Goal: Information Seeking & Learning: Learn about a topic

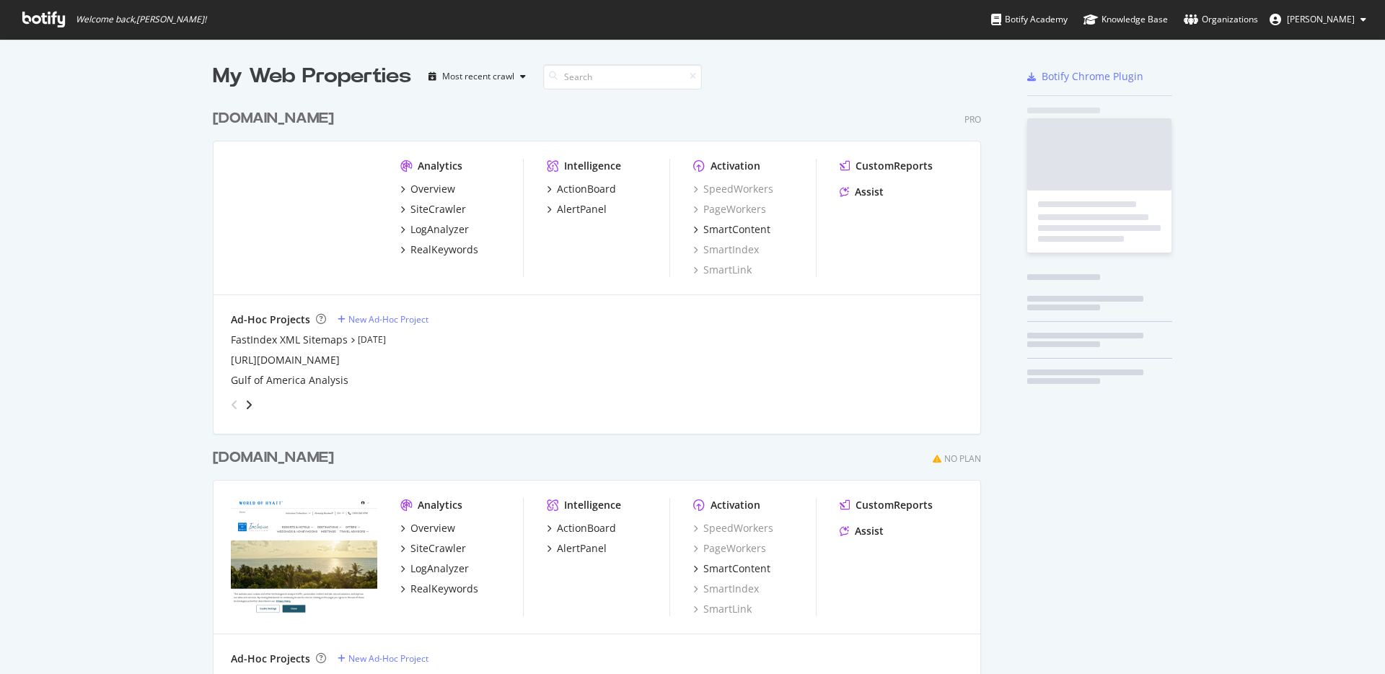
scroll to position [663, 1363]
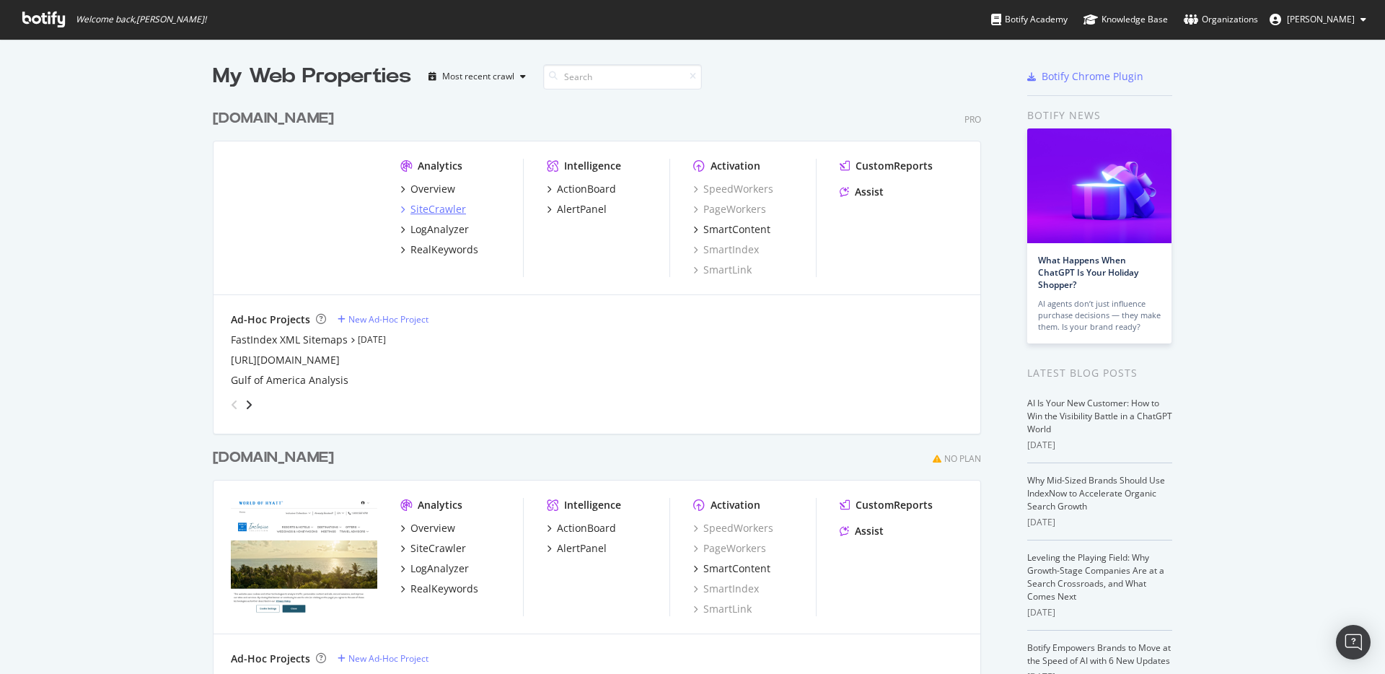
click at [429, 211] on div "SiteCrawler" at bounding box center [438, 209] width 56 height 14
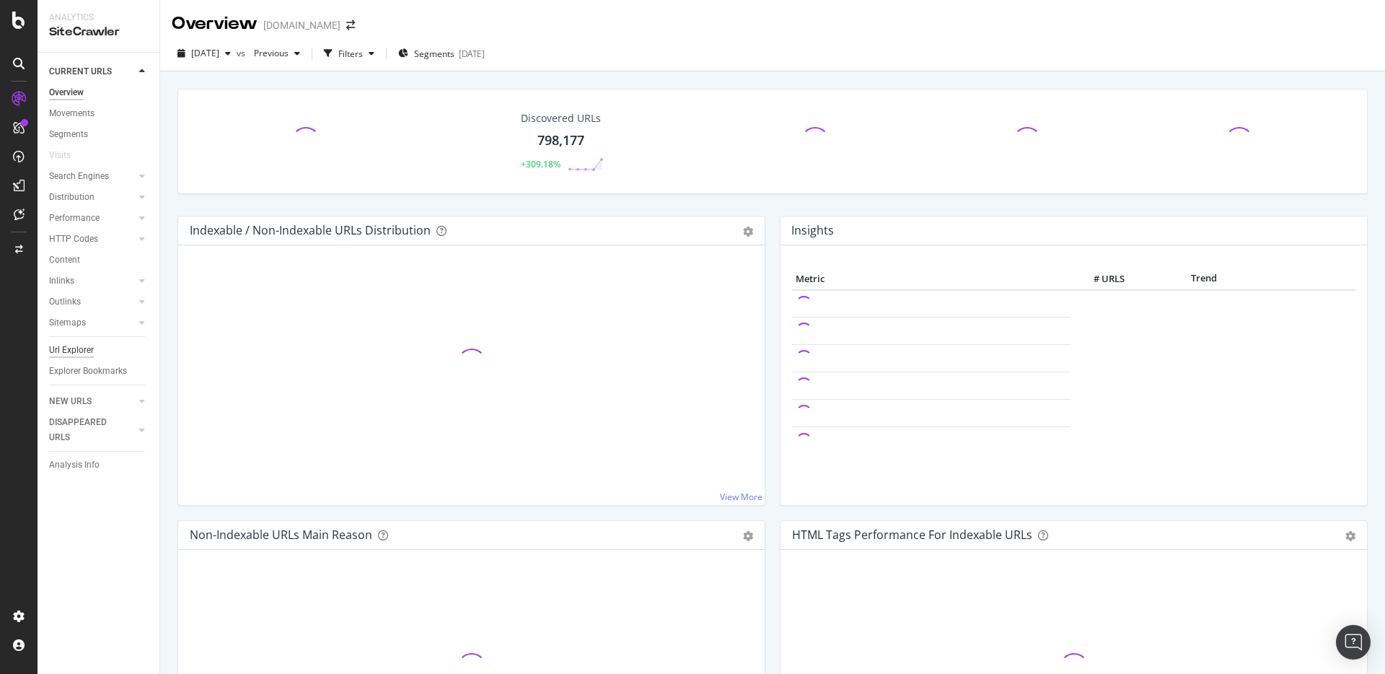
click at [89, 351] on div "Url Explorer" at bounding box center [71, 350] width 45 height 15
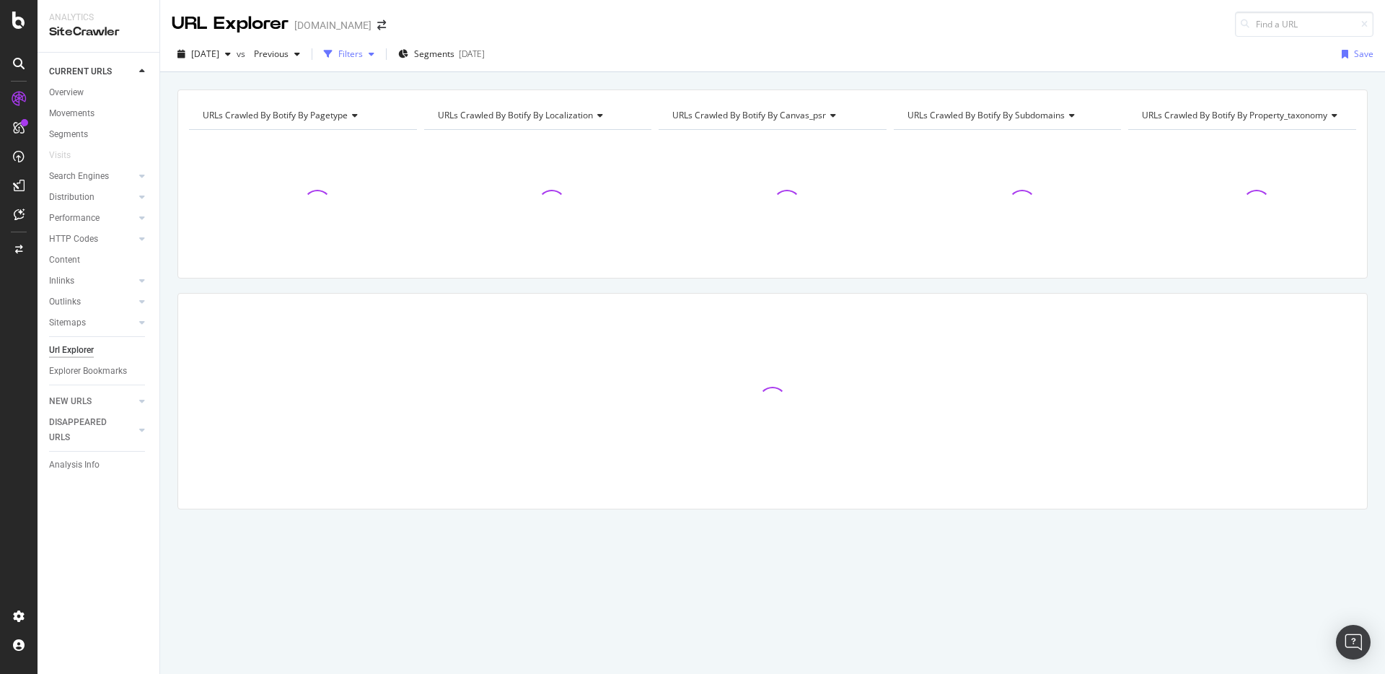
click at [363, 58] on div "Filters" at bounding box center [350, 54] width 25 height 12
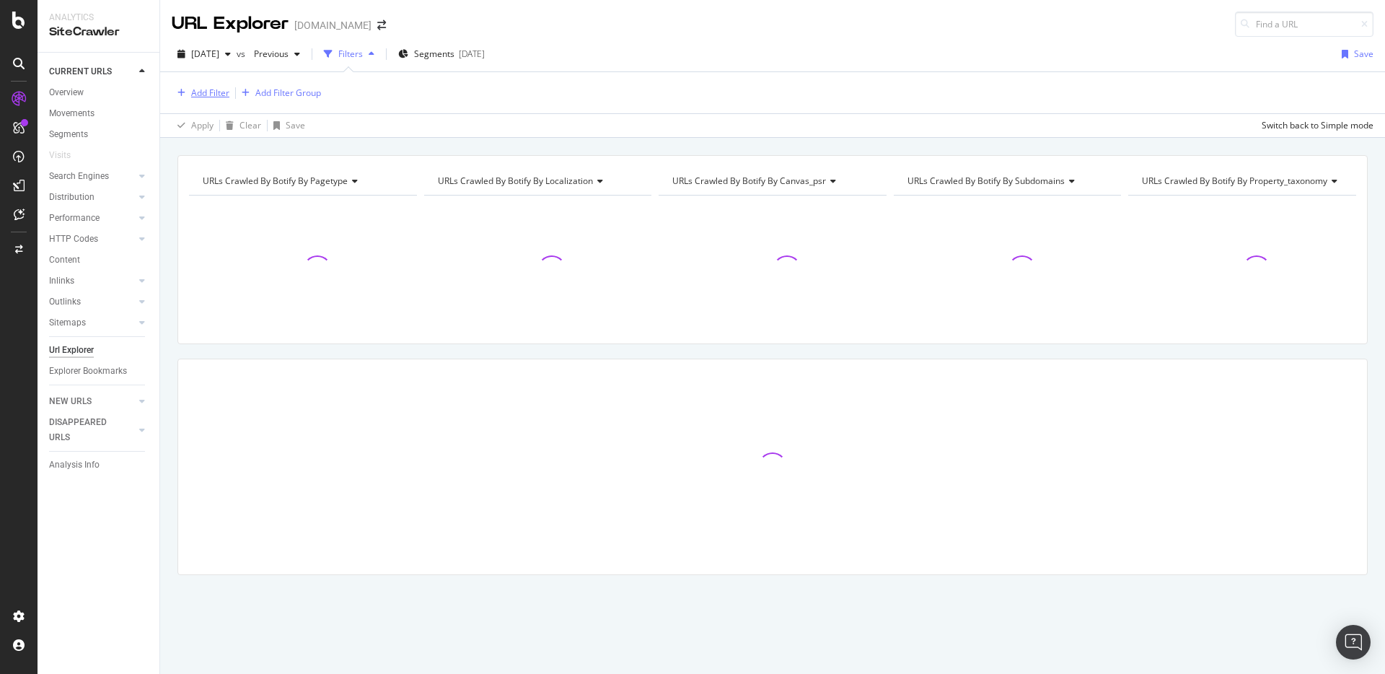
click at [198, 97] on div "Add Filter" at bounding box center [210, 93] width 38 height 12
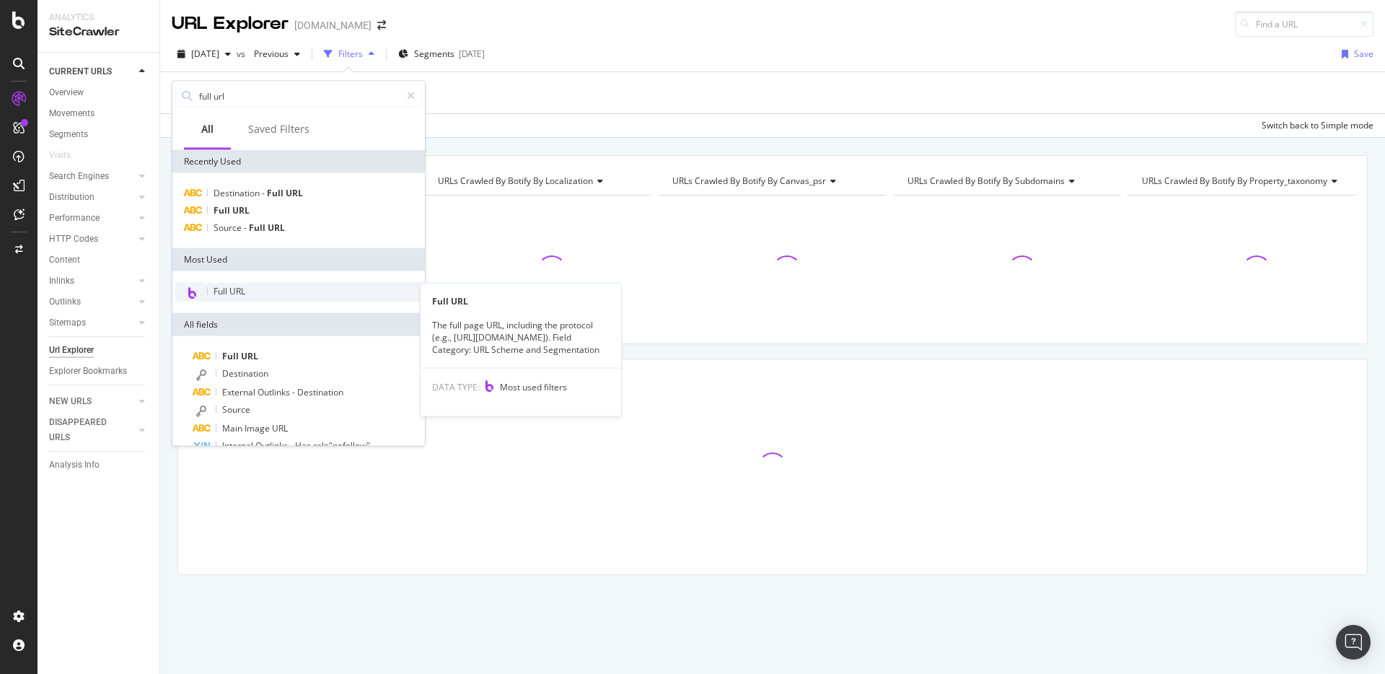
type input "full url"
click at [268, 291] on div "Full URL" at bounding box center [298, 292] width 247 height 19
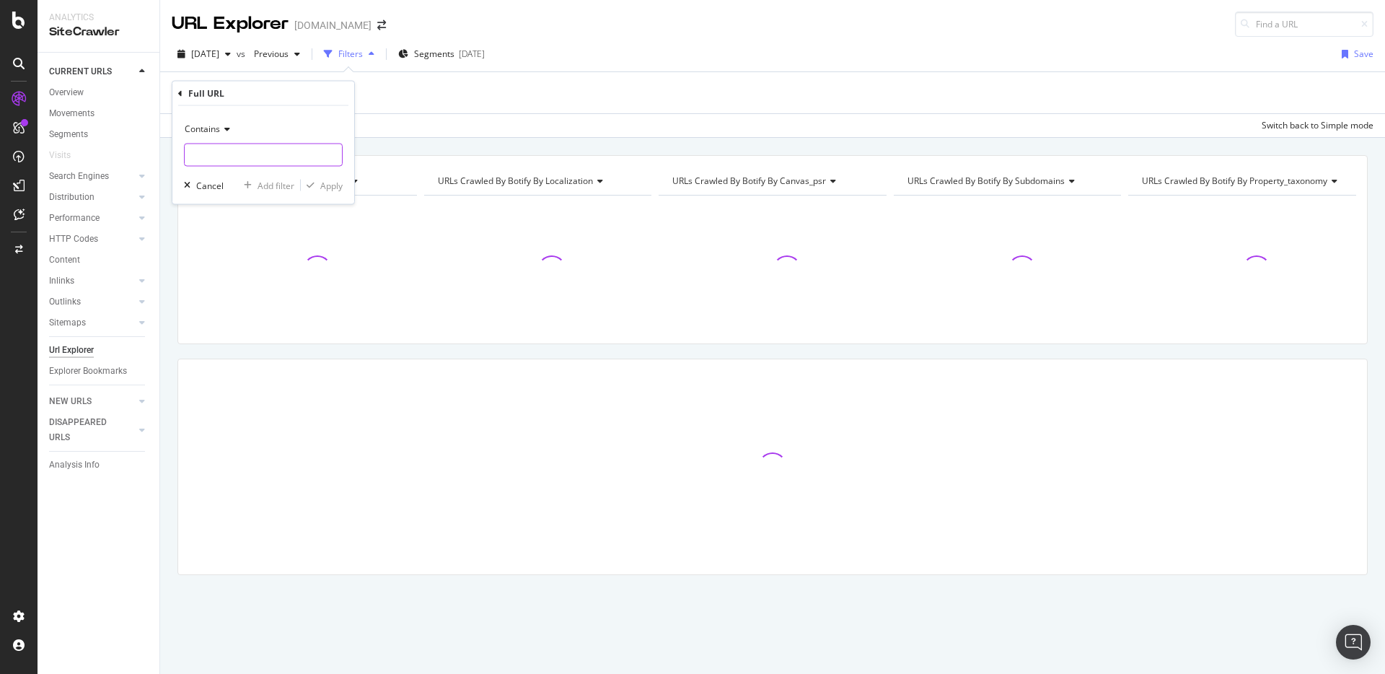
click at [246, 148] on input "text" at bounding box center [263, 155] width 157 height 23
paste input "[URL][DOMAIN_NAME]"
type input "[URL][DOMAIN_NAME]"
click at [320, 181] on div "Apply" at bounding box center [331, 185] width 22 height 12
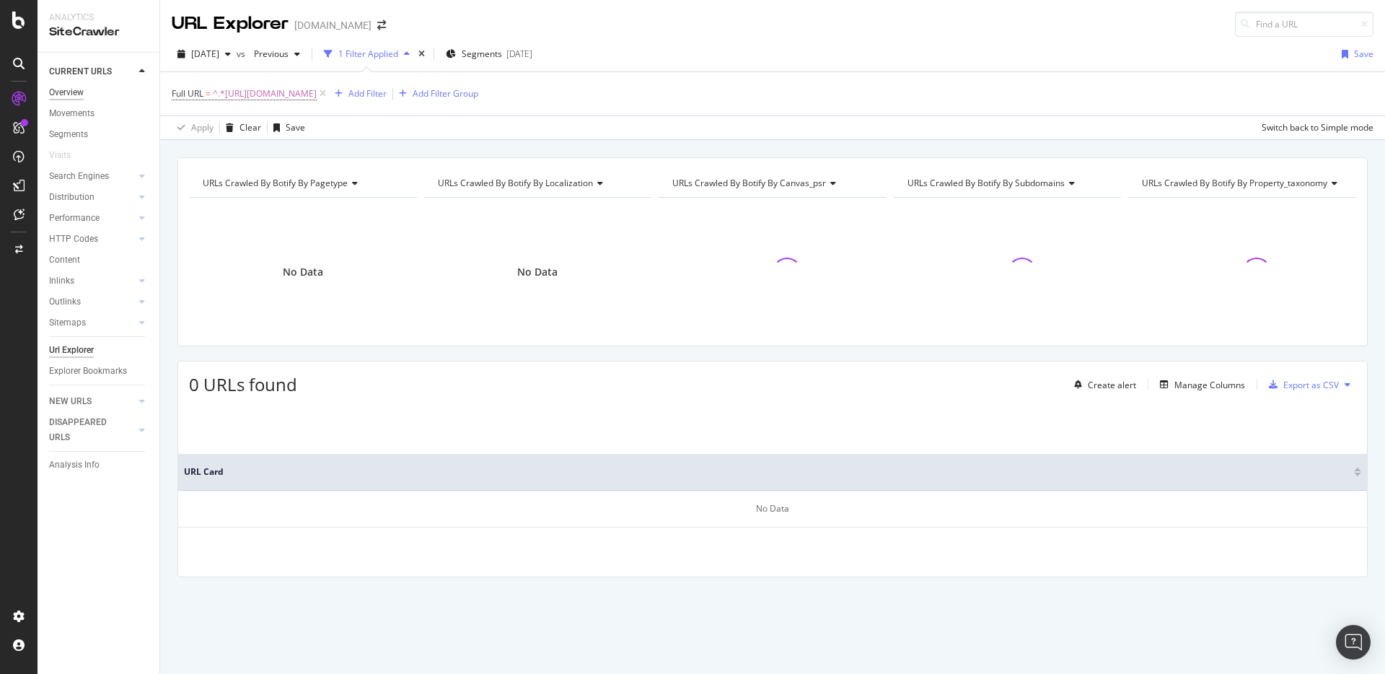
click at [83, 97] on div "Overview" at bounding box center [66, 92] width 35 height 15
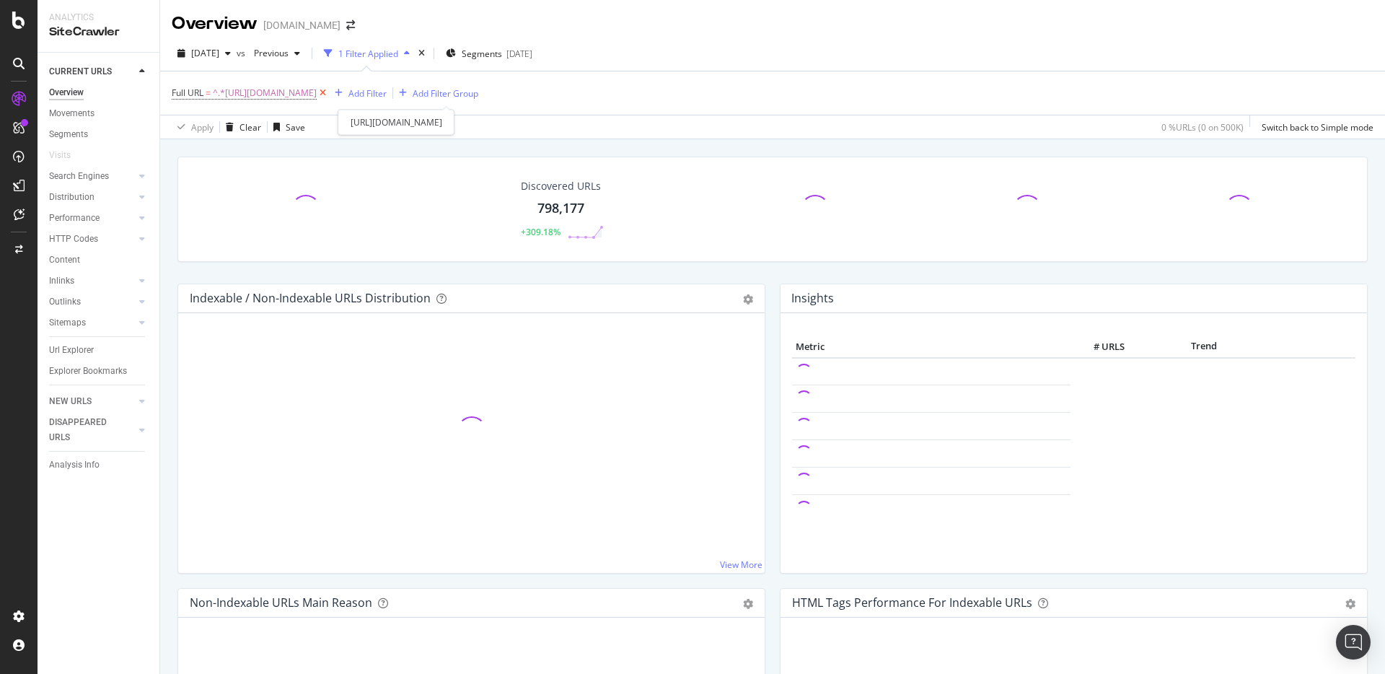
click at [329, 89] on icon at bounding box center [323, 93] width 12 height 14
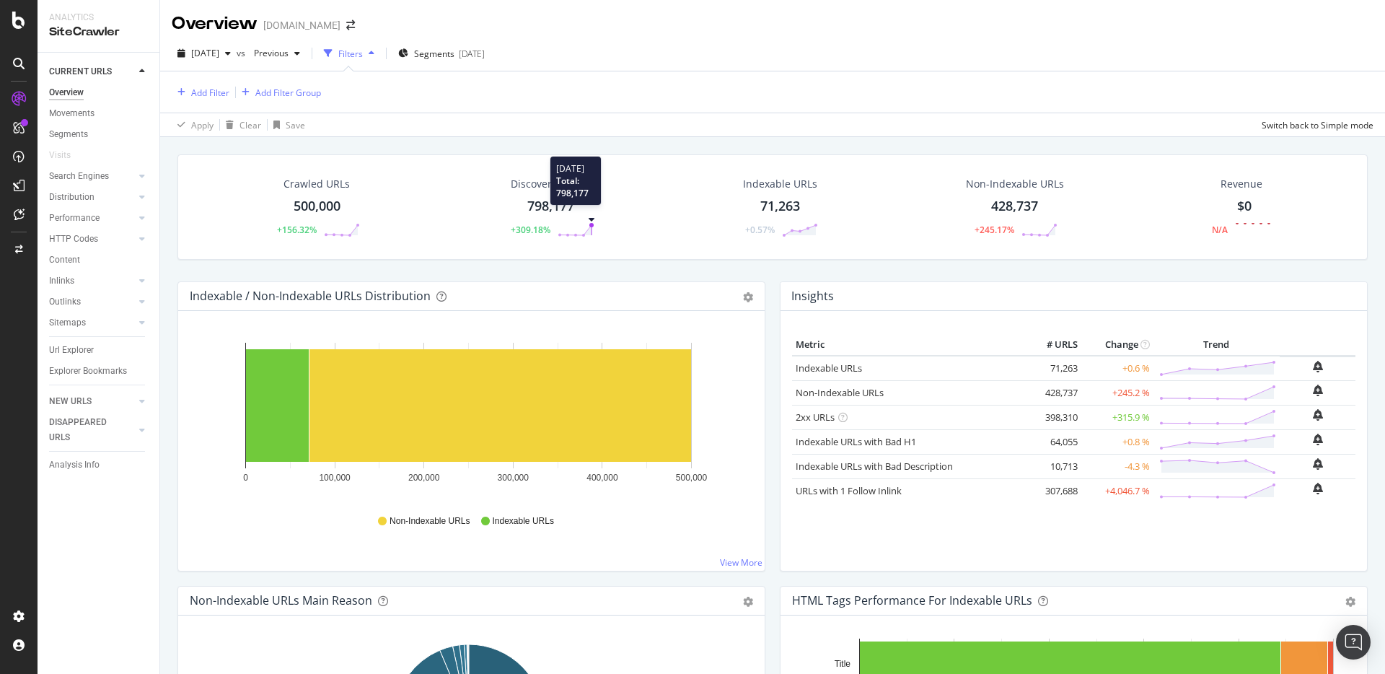
click at [589, 224] on circle at bounding box center [591, 225] width 4 height 4
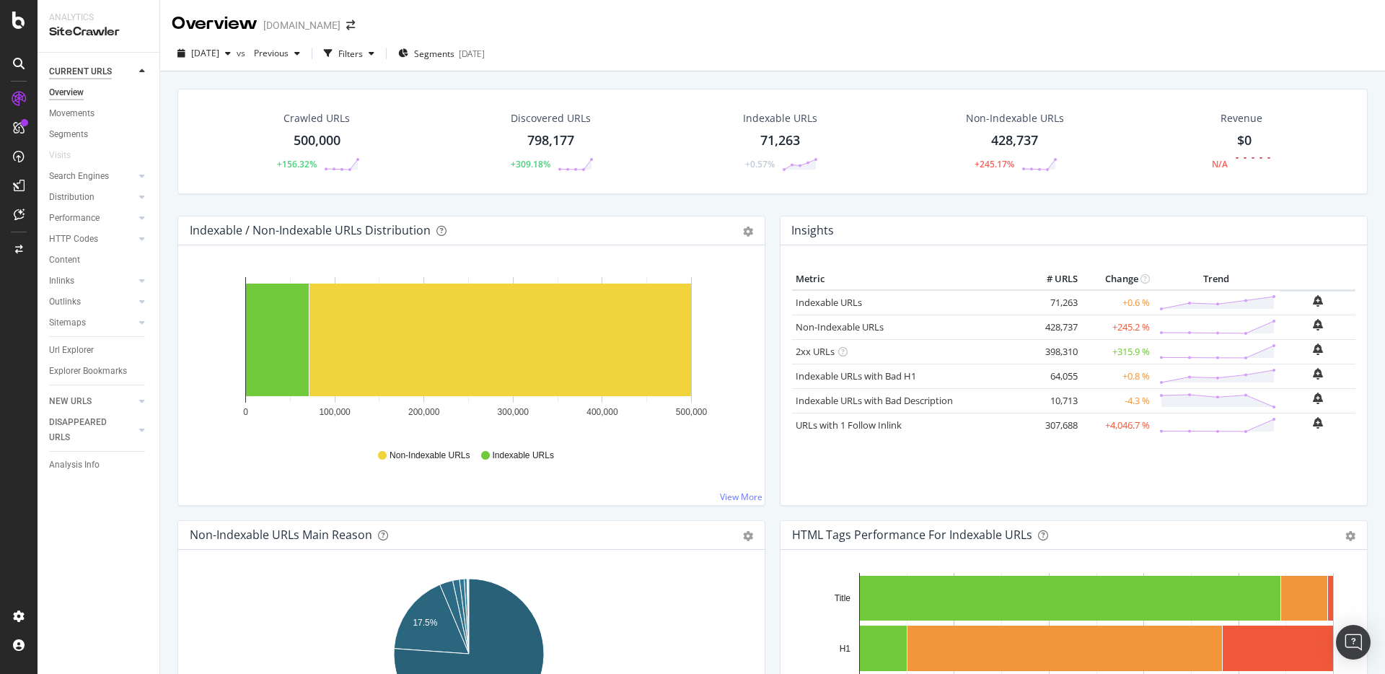
click at [92, 68] on div "CURRENT URLS" at bounding box center [80, 71] width 63 height 15
click at [141, 71] on icon at bounding box center [142, 71] width 6 height 9
click at [126, 89] on div at bounding box center [127, 92] width 14 height 14
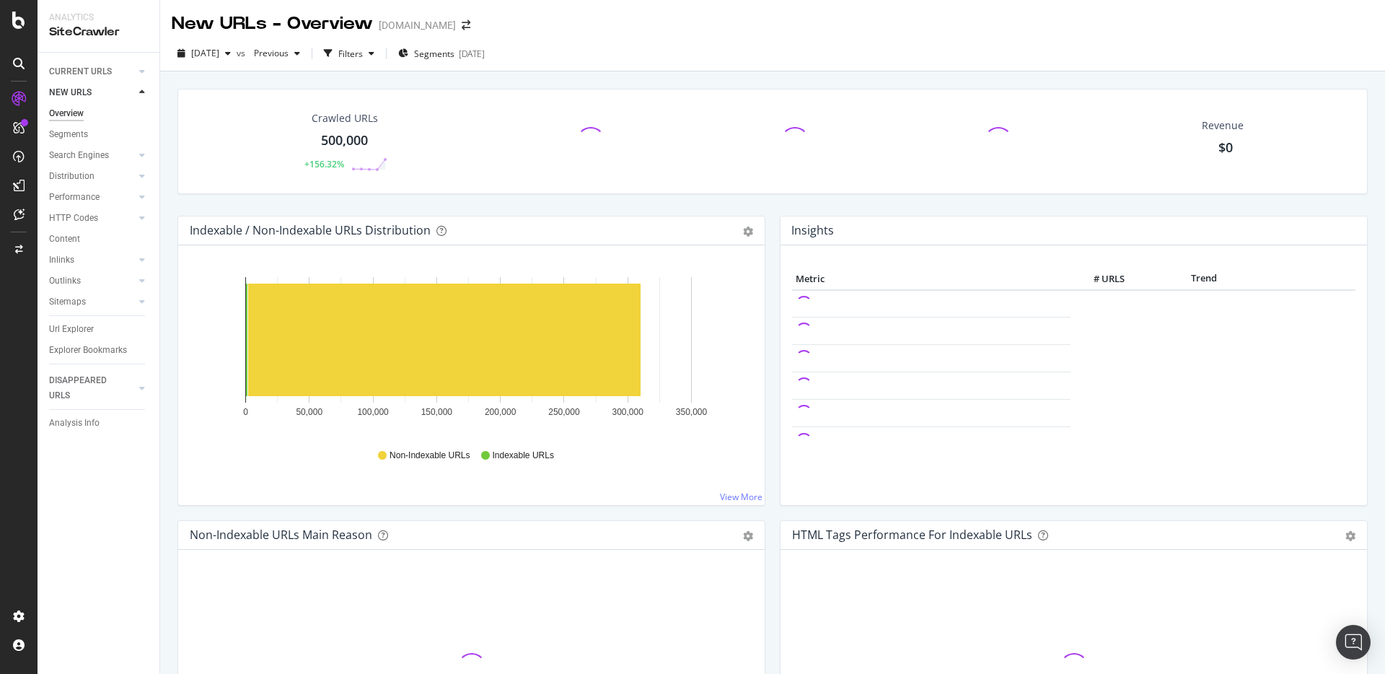
click at [261, 447] on div "Non-Indexable URLs Indexable URLs" at bounding box center [471, 455] width 549 height 32
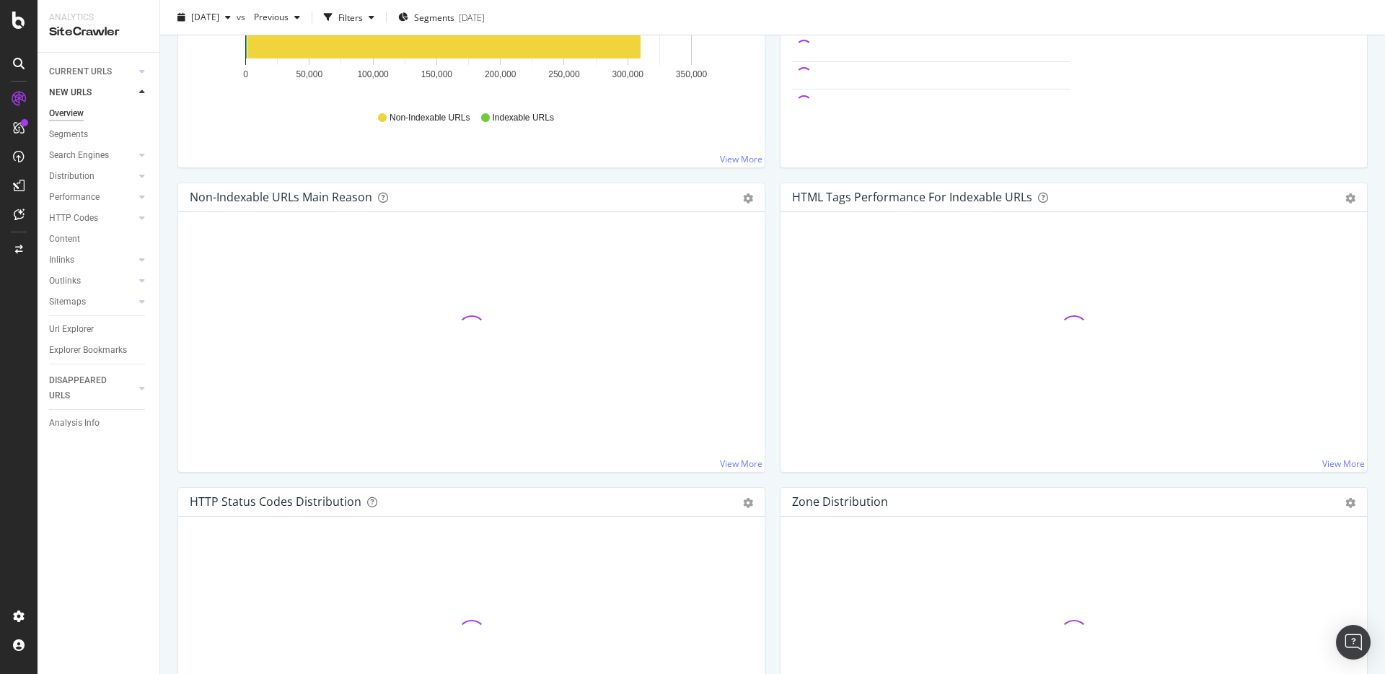
scroll to position [54, 0]
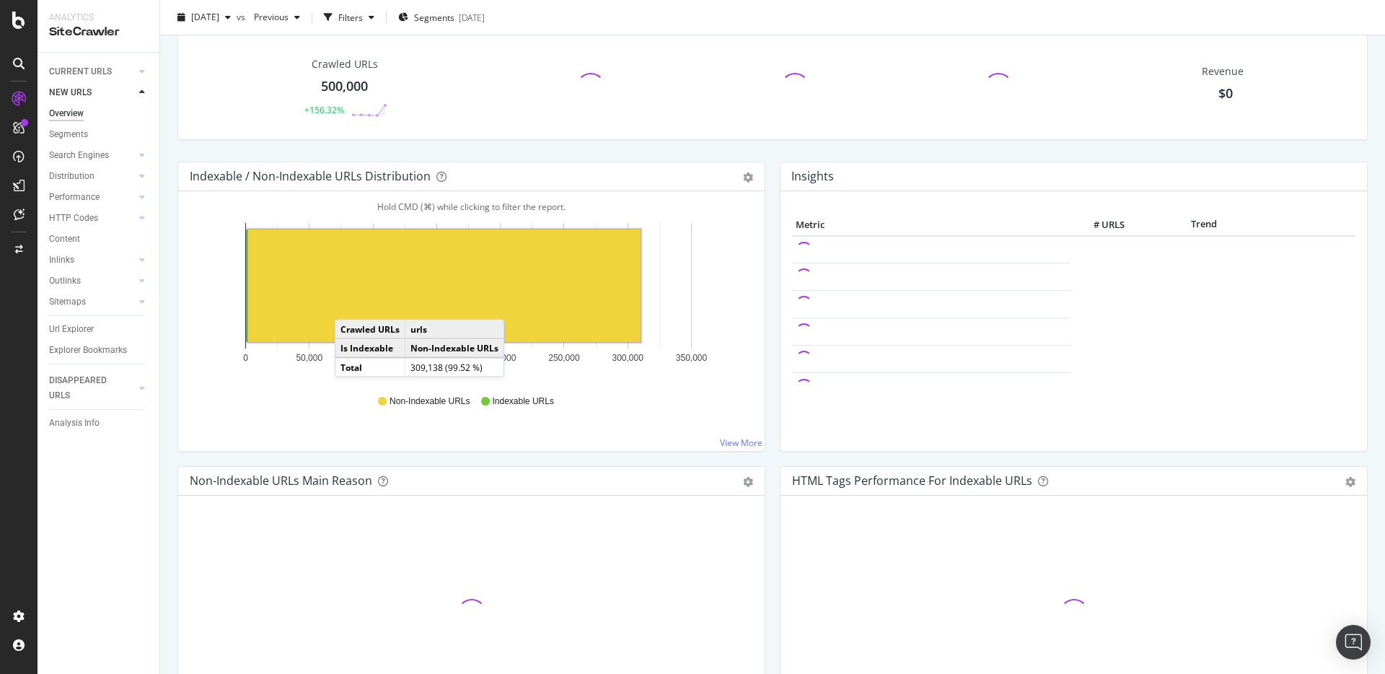
click at [349, 304] on rect "A chart." at bounding box center [444, 285] width 392 height 113
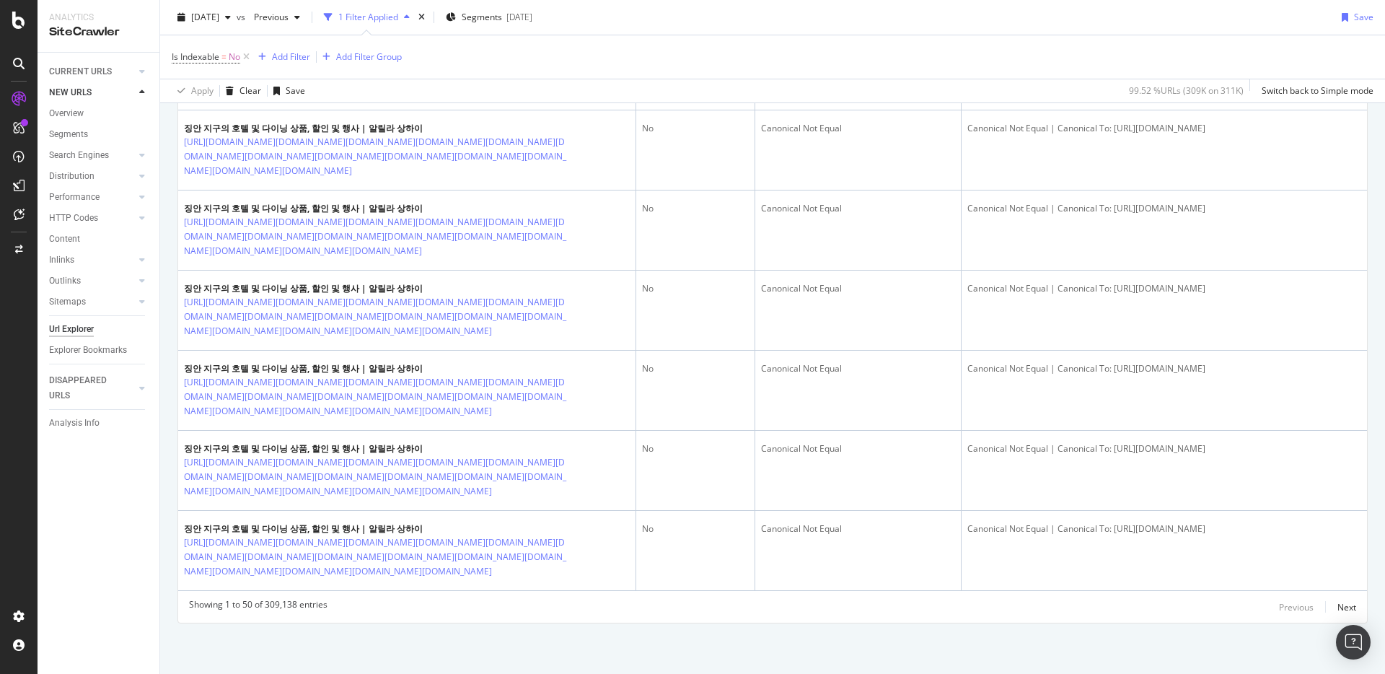
scroll to position [4602, 0]
click at [1337, 604] on div "Next" at bounding box center [1346, 607] width 19 height 12
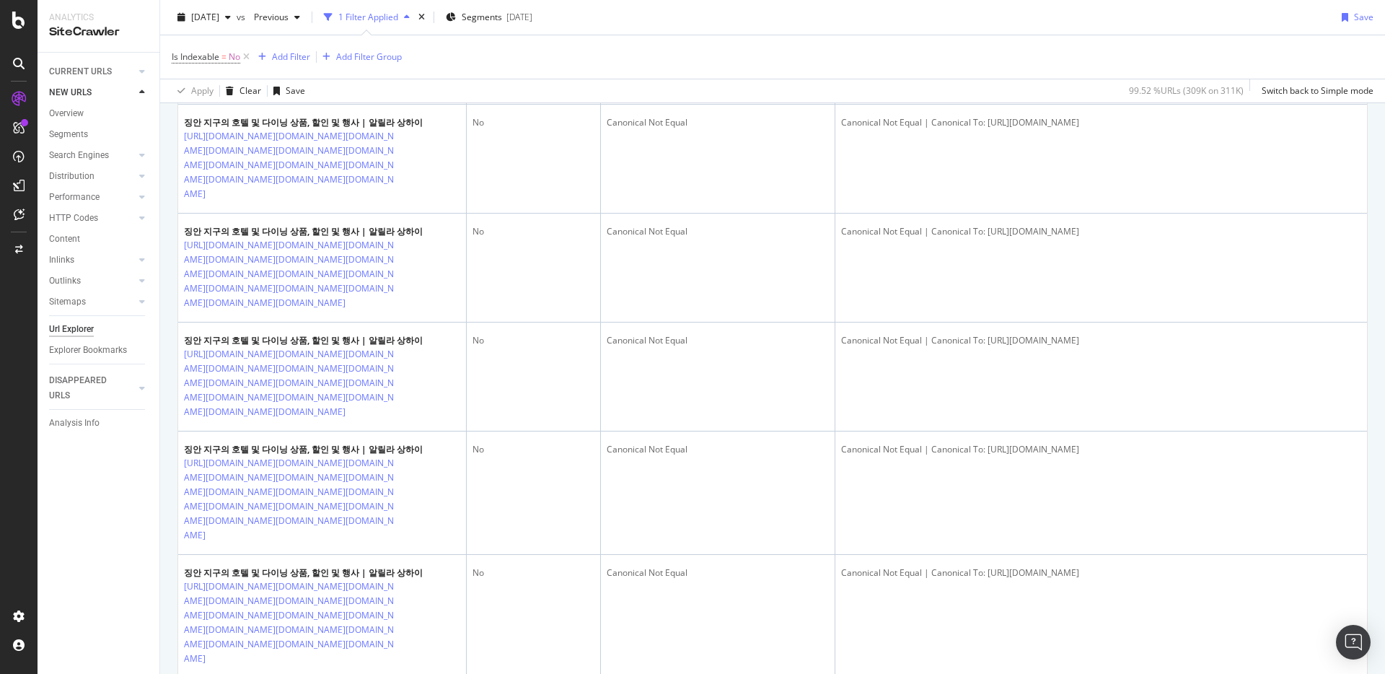
scroll to position [7005, 0]
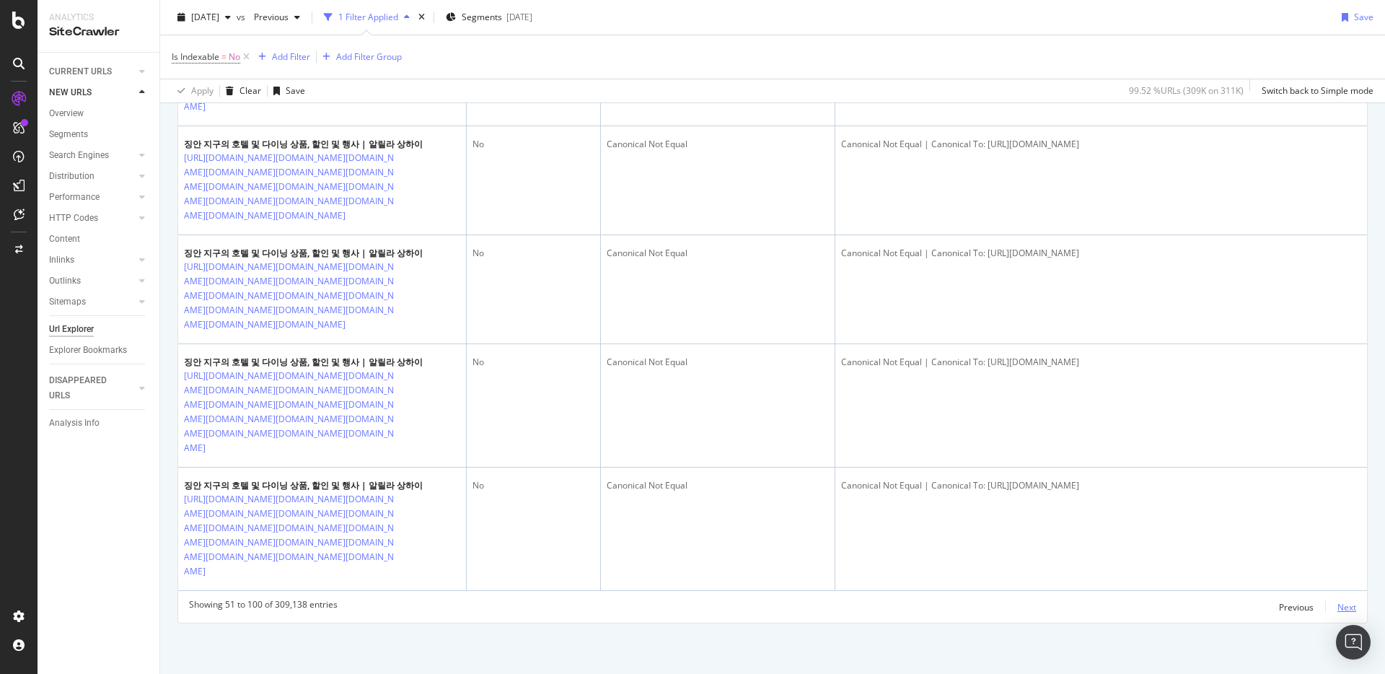
click at [1337, 610] on div "Next" at bounding box center [1346, 607] width 19 height 12
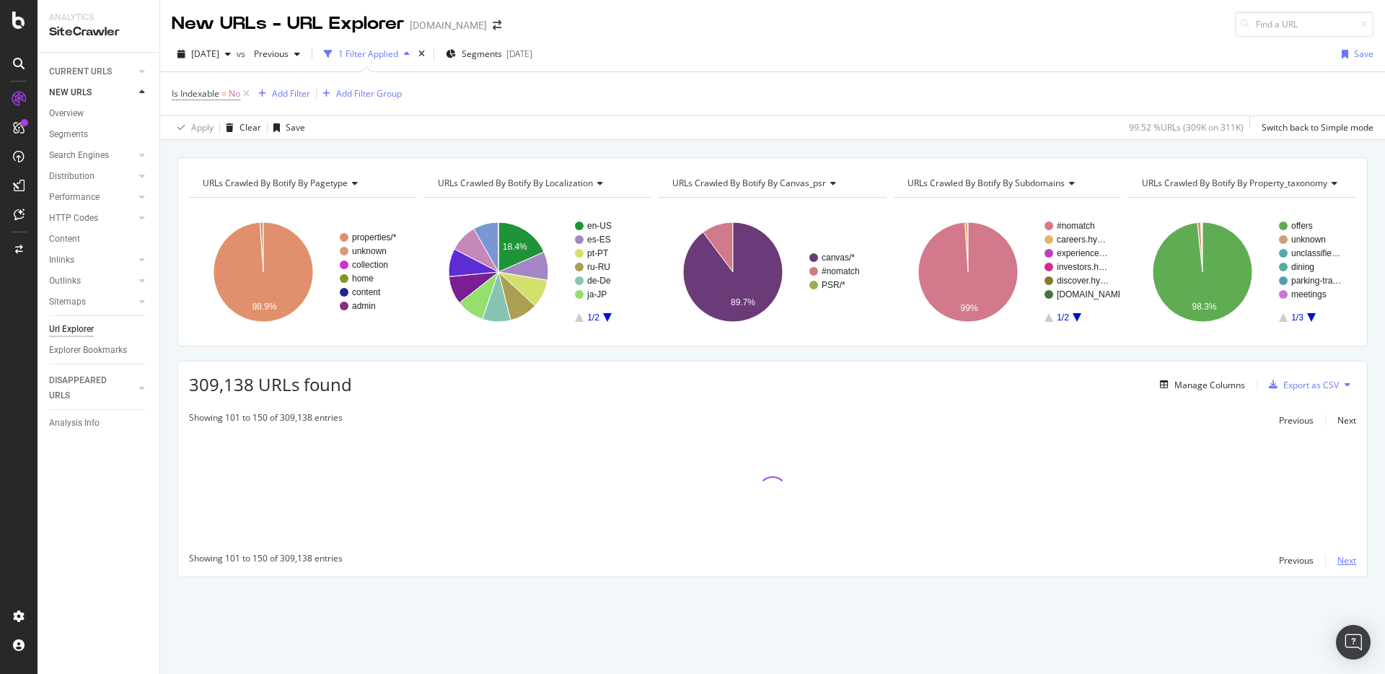
scroll to position [0, 0]
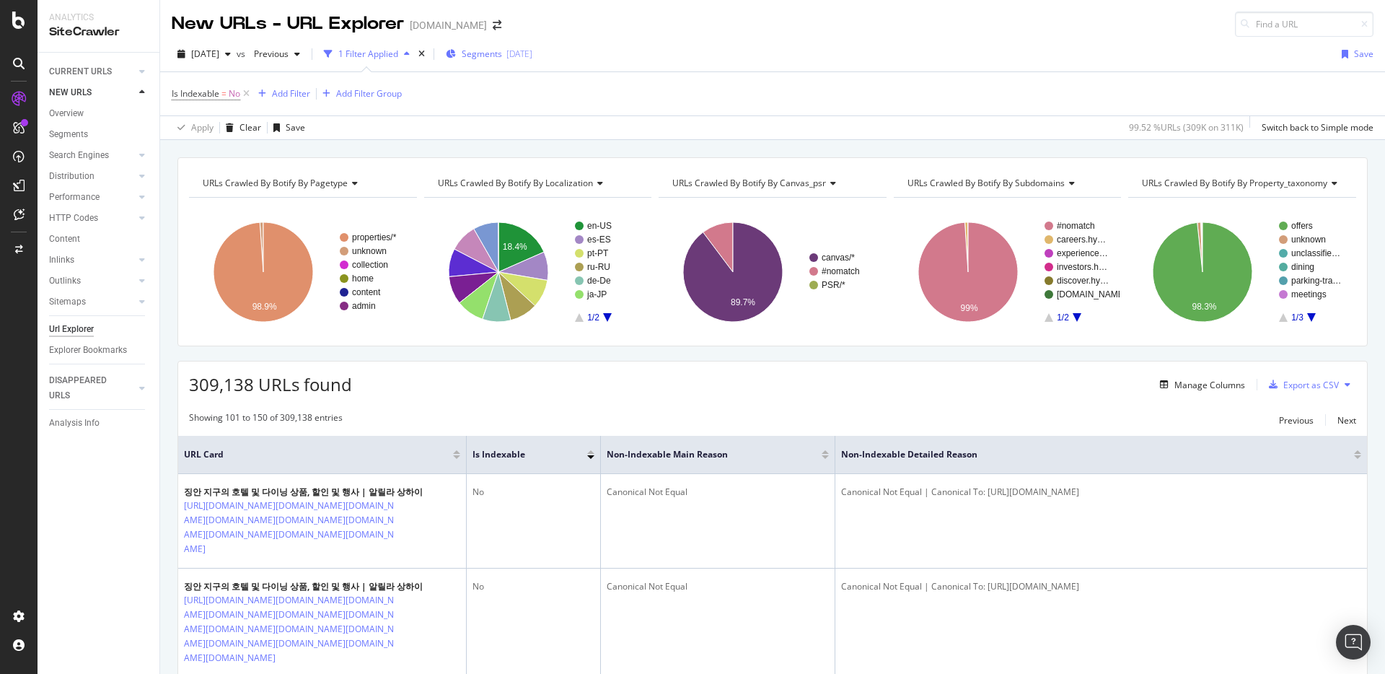
click at [515, 62] on div "Segments [DATE]" at bounding box center [489, 54] width 87 height 22
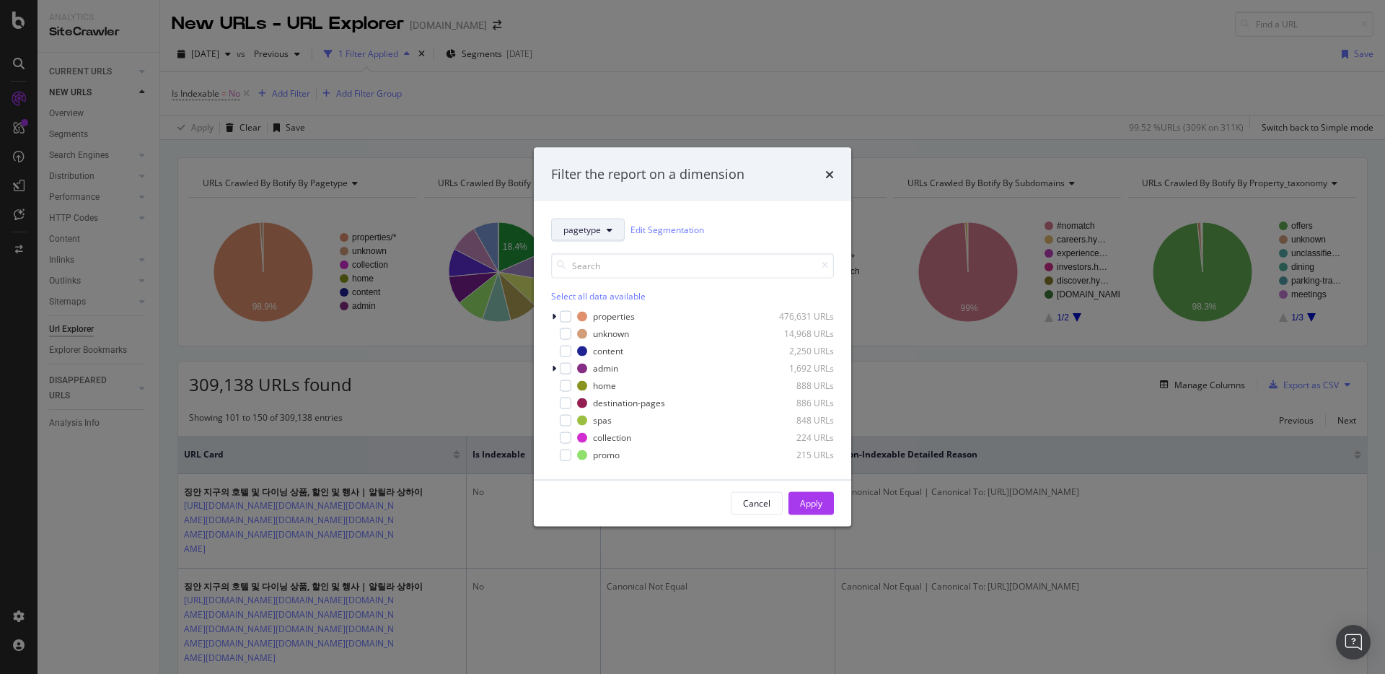
click at [611, 232] on icon "modal" at bounding box center [610, 229] width 6 height 9
click at [617, 436] on span "crawl-waste" at bounding box center [612, 431] width 99 height 13
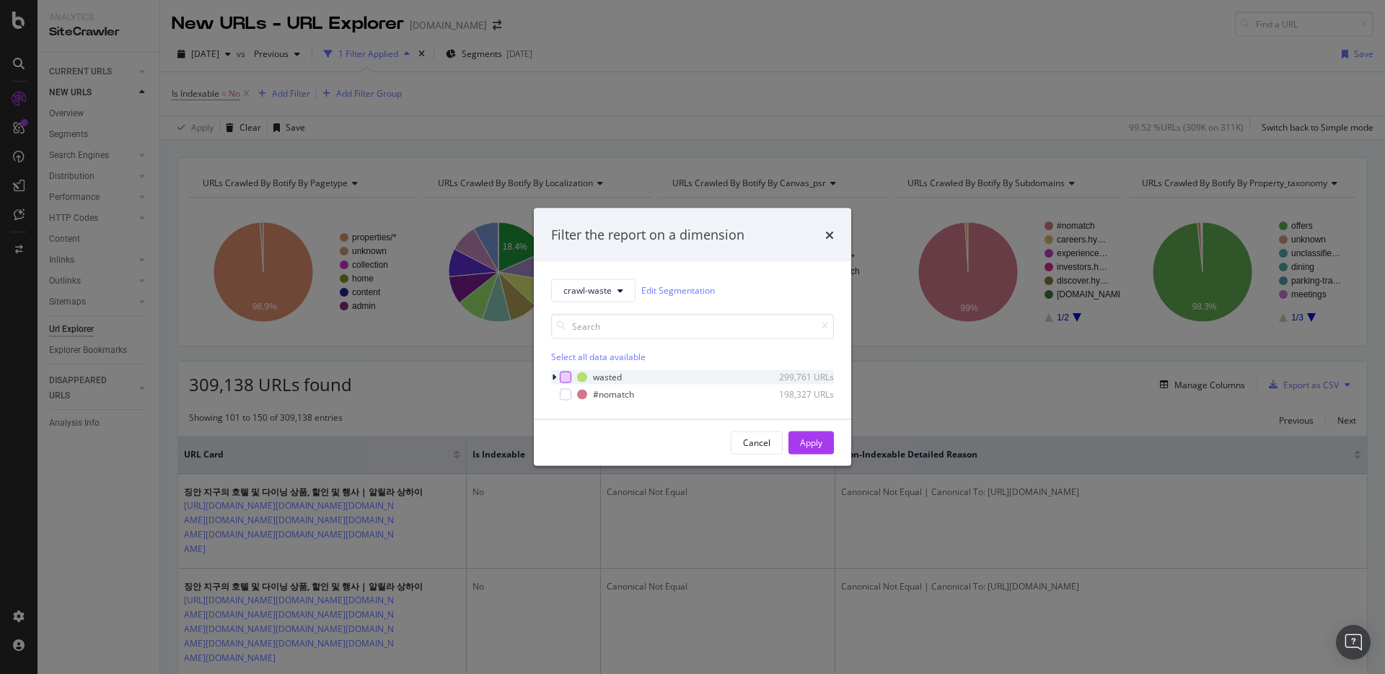
click at [566, 377] on div "modal" at bounding box center [566, 377] width 12 height 12
click at [817, 441] on div "Apply" at bounding box center [811, 442] width 22 height 12
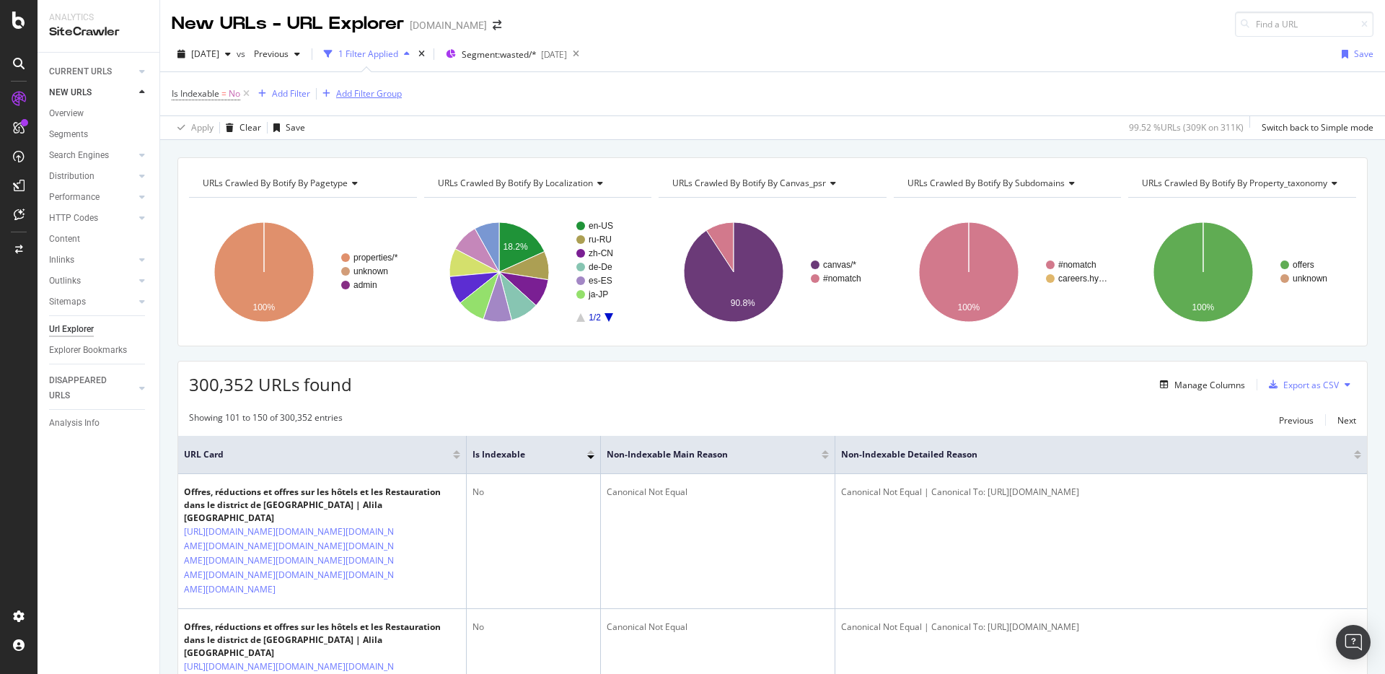
click at [335, 91] on div "button" at bounding box center [326, 93] width 19 height 9
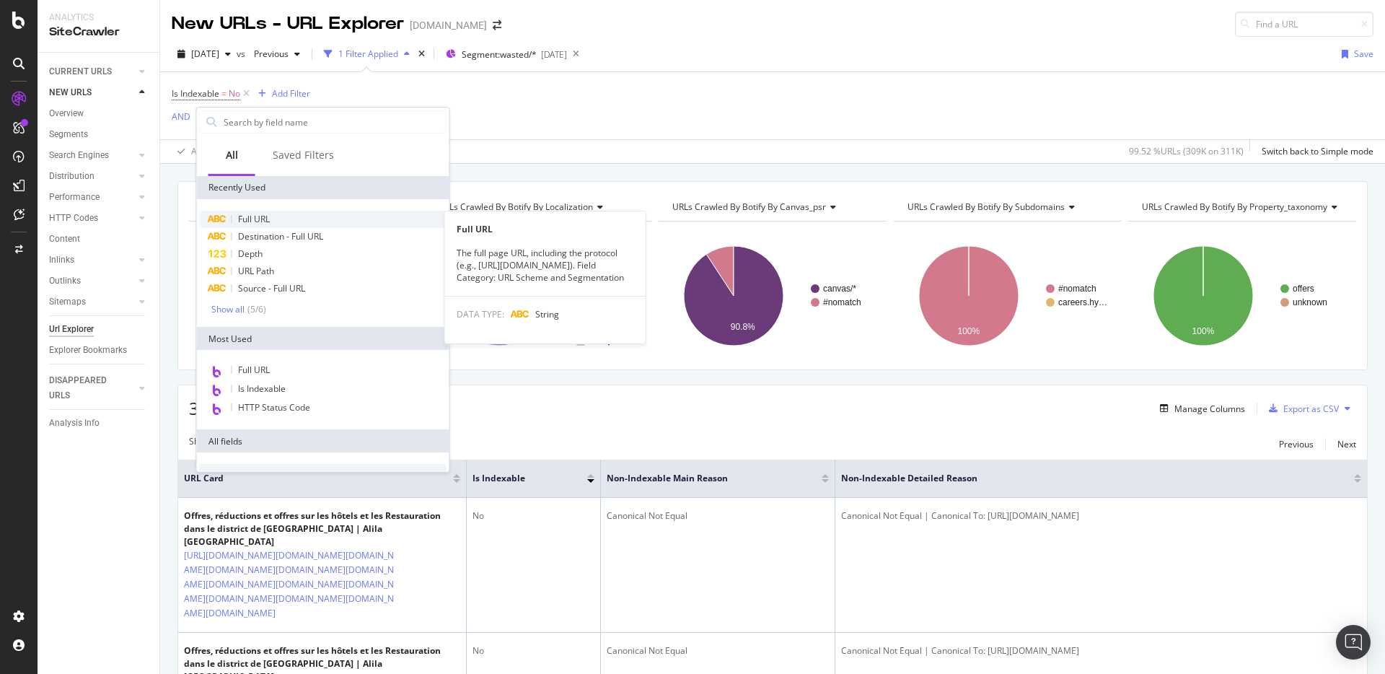
click at [266, 220] on span "Full URL" at bounding box center [254, 219] width 32 height 12
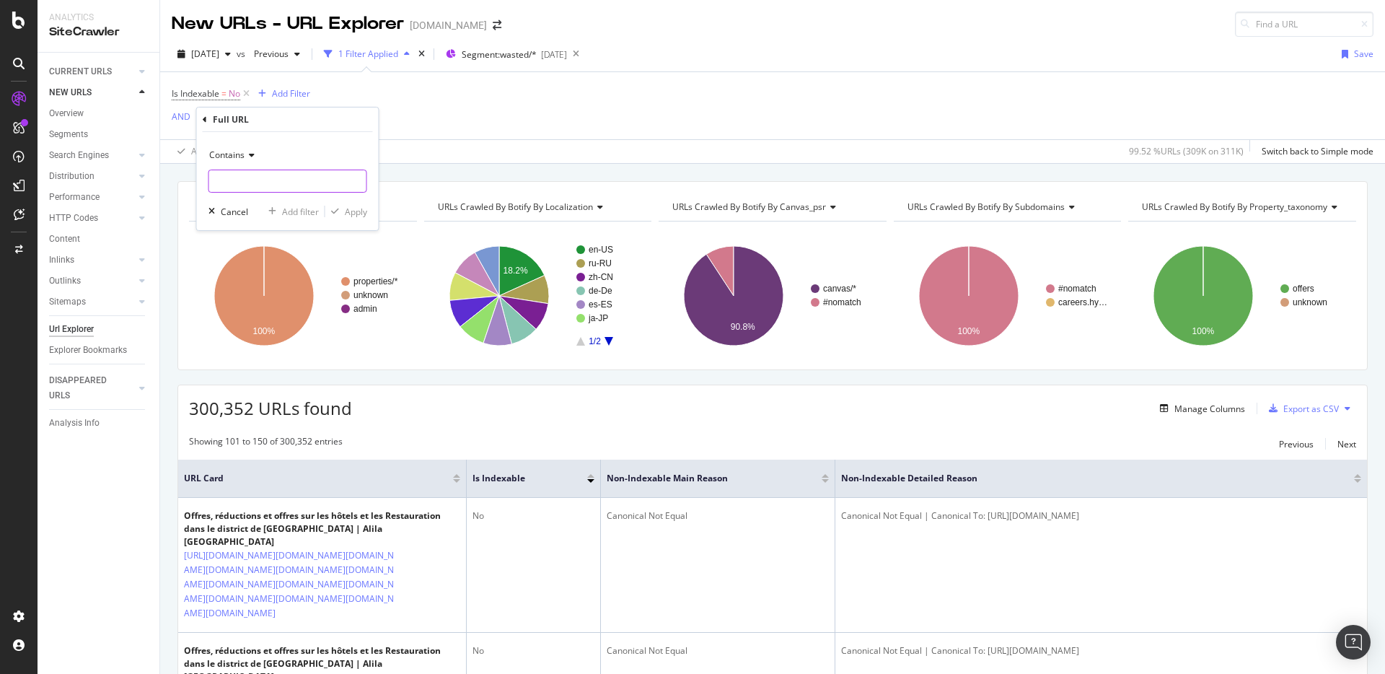
click at [261, 188] on input "text" at bounding box center [287, 181] width 157 height 23
type input "[DOMAIN_NAME]"
click at [346, 210] on div "Apply" at bounding box center [356, 212] width 22 height 12
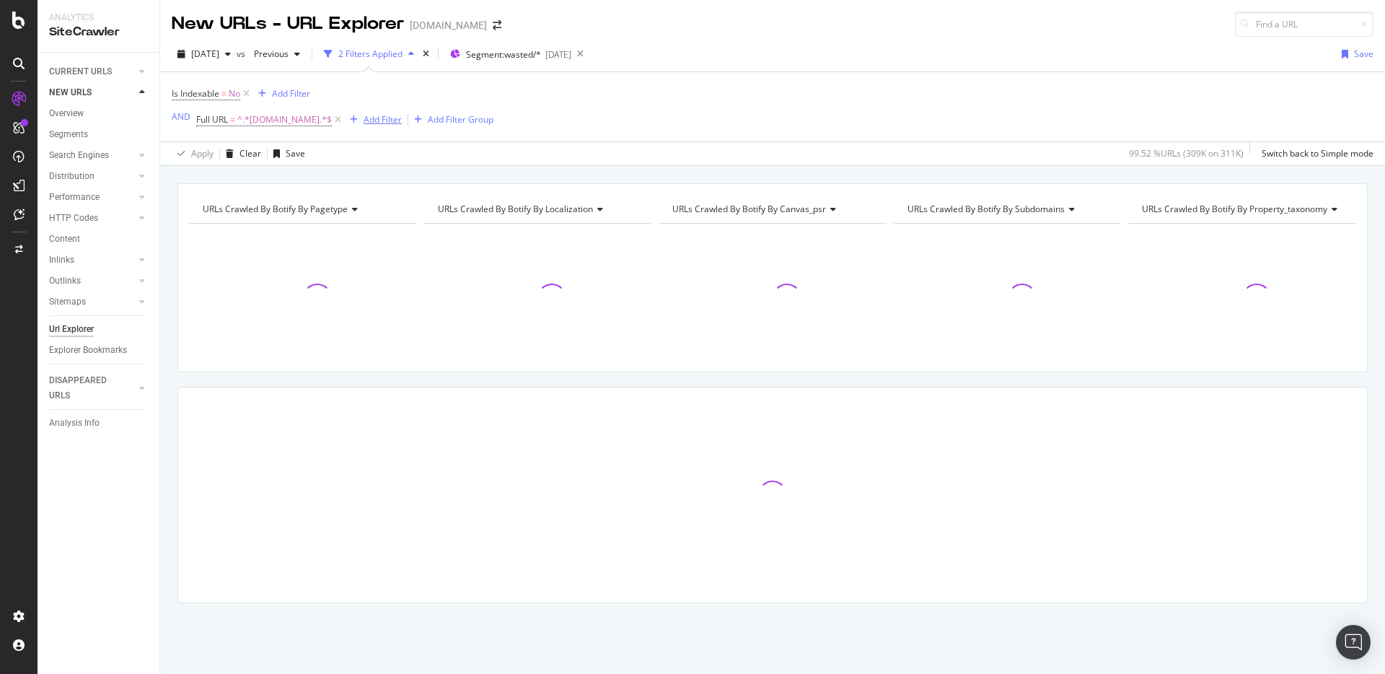
click at [384, 121] on div "Add Filter" at bounding box center [383, 119] width 38 height 12
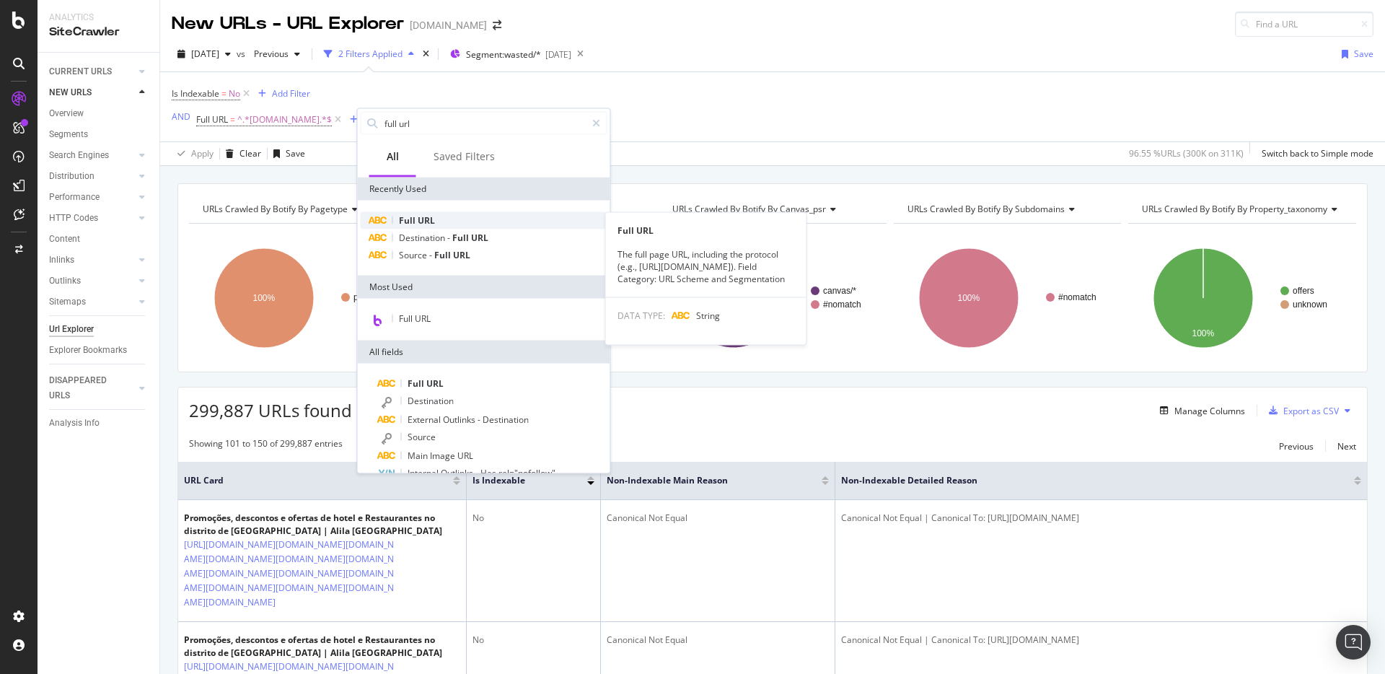
type input "full url"
click at [408, 214] on span "Full" at bounding box center [408, 220] width 19 height 12
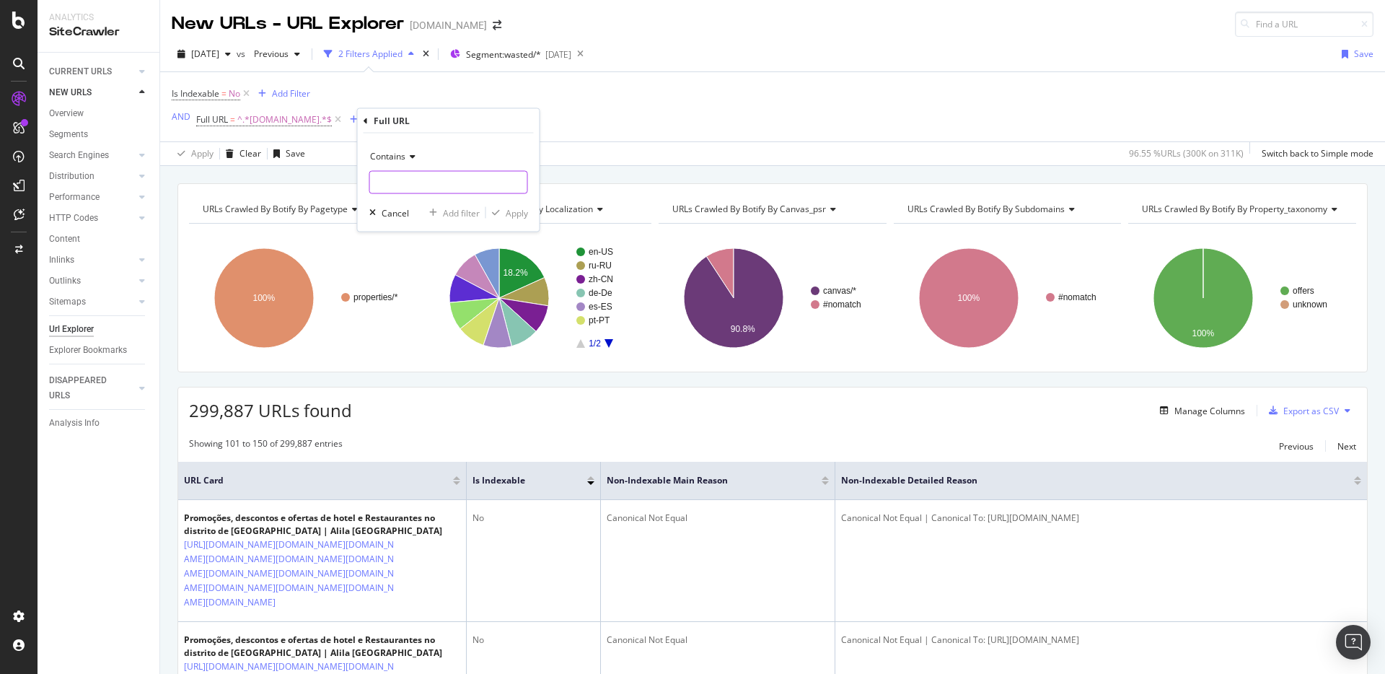
click at [412, 176] on input "text" at bounding box center [448, 182] width 157 height 23
type input "[DOMAIN_NAME]"
click at [508, 216] on div "Apply" at bounding box center [517, 212] width 22 height 12
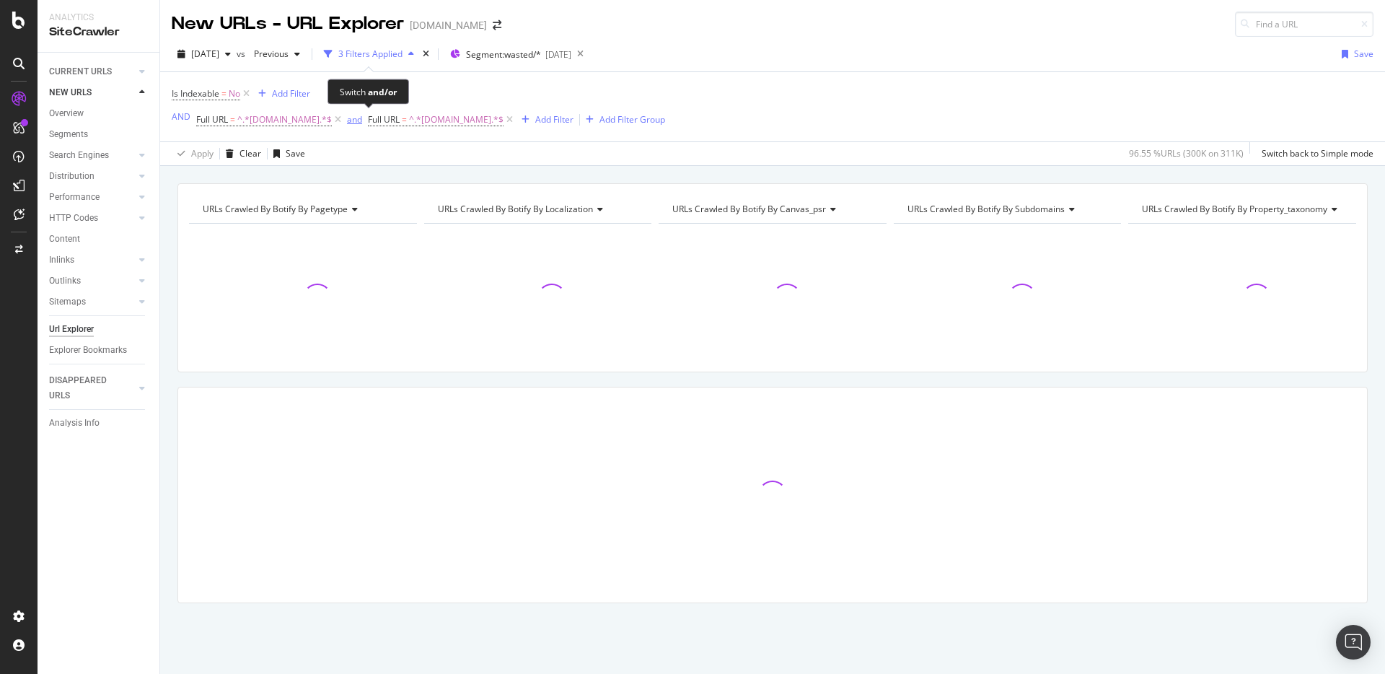
click at [362, 123] on div "and" at bounding box center [354, 119] width 15 height 12
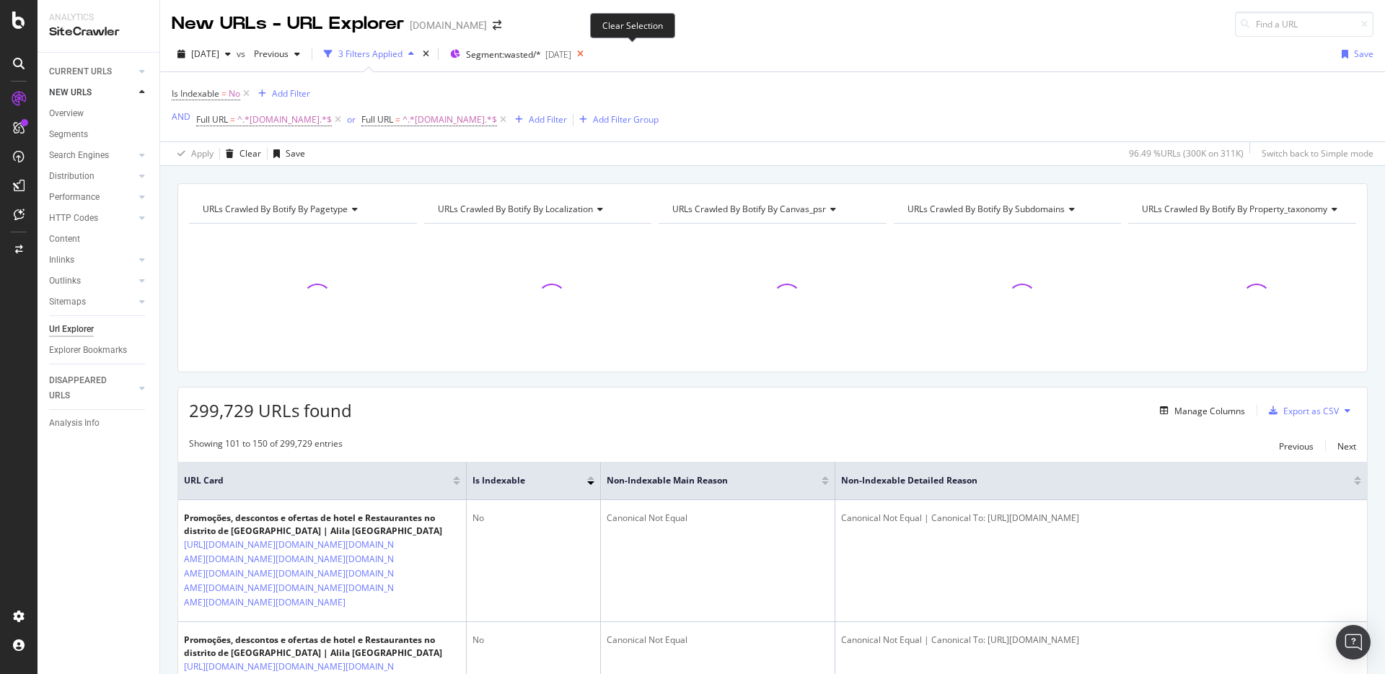
click at [589, 53] on icon at bounding box center [580, 54] width 18 height 20
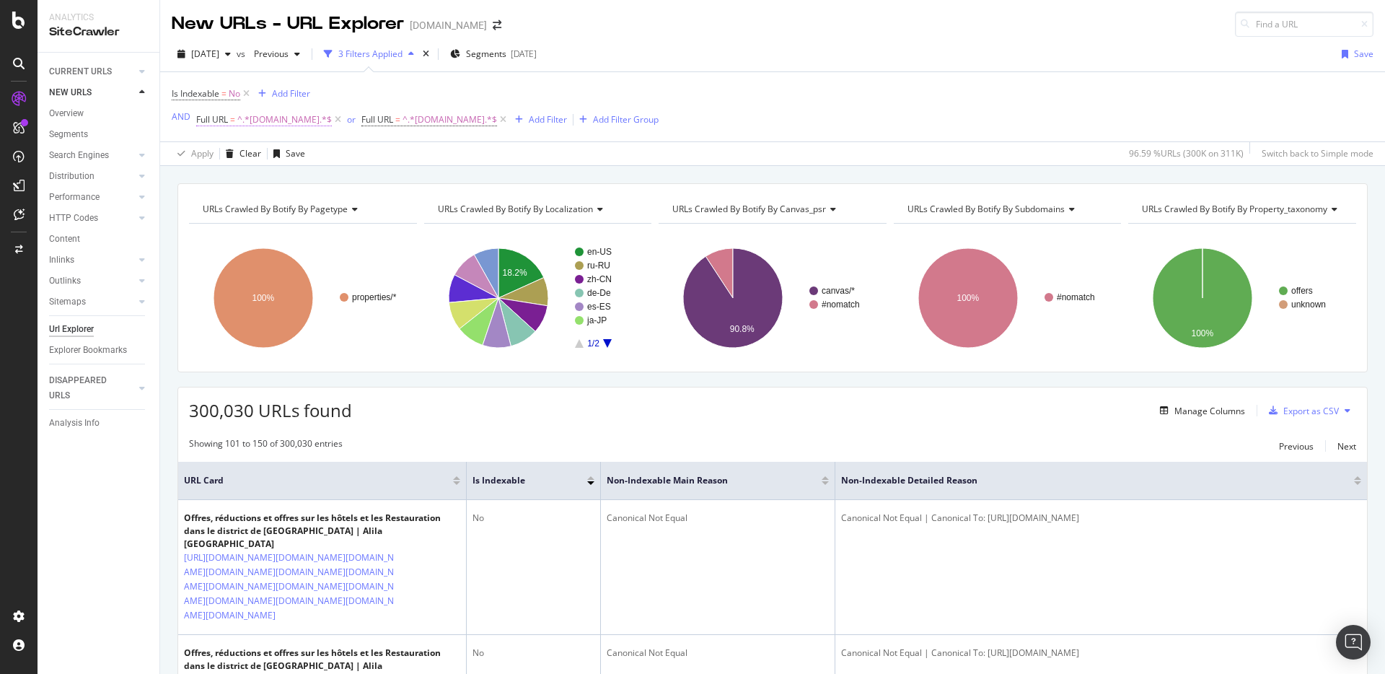
click at [286, 123] on span "^.*[DOMAIN_NAME].*$" at bounding box center [284, 120] width 94 height 20
click at [231, 154] on span "Contains" at bounding box center [226, 154] width 35 height 12
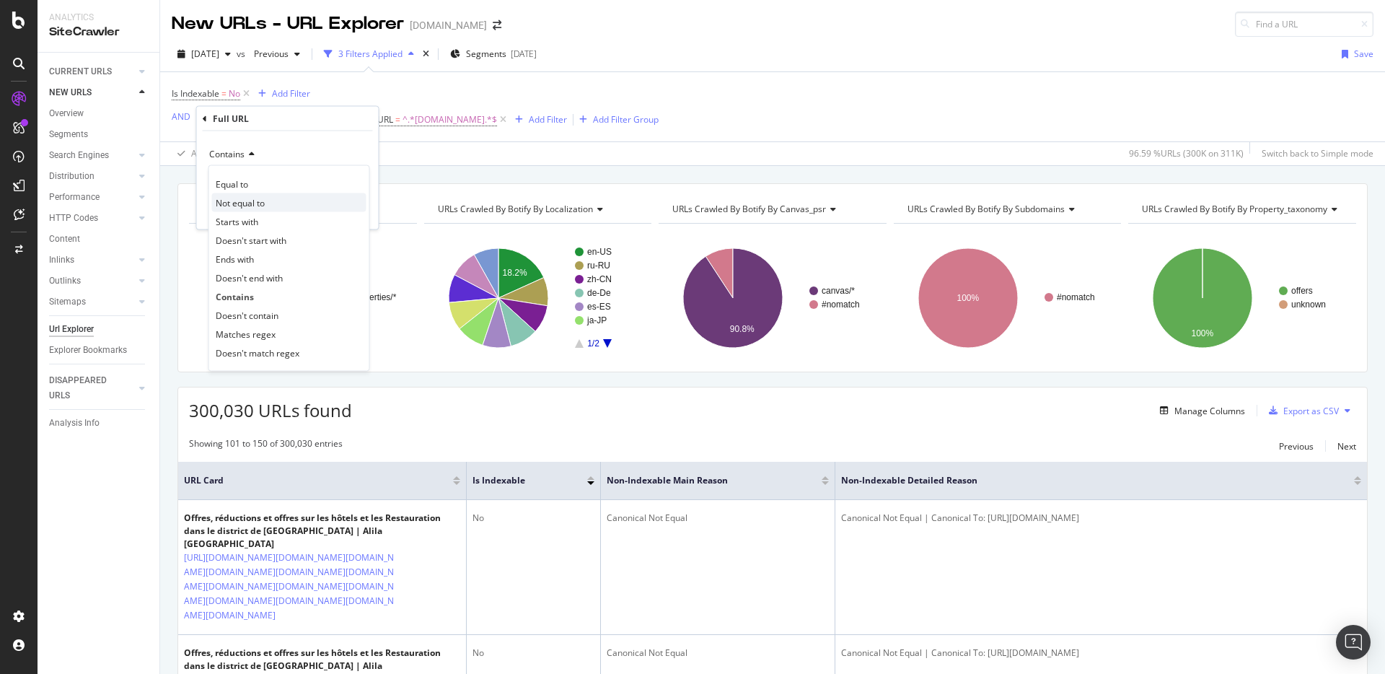
click at [250, 206] on span "Not equal to" at bounding box center [240, 202] width 49 height 12
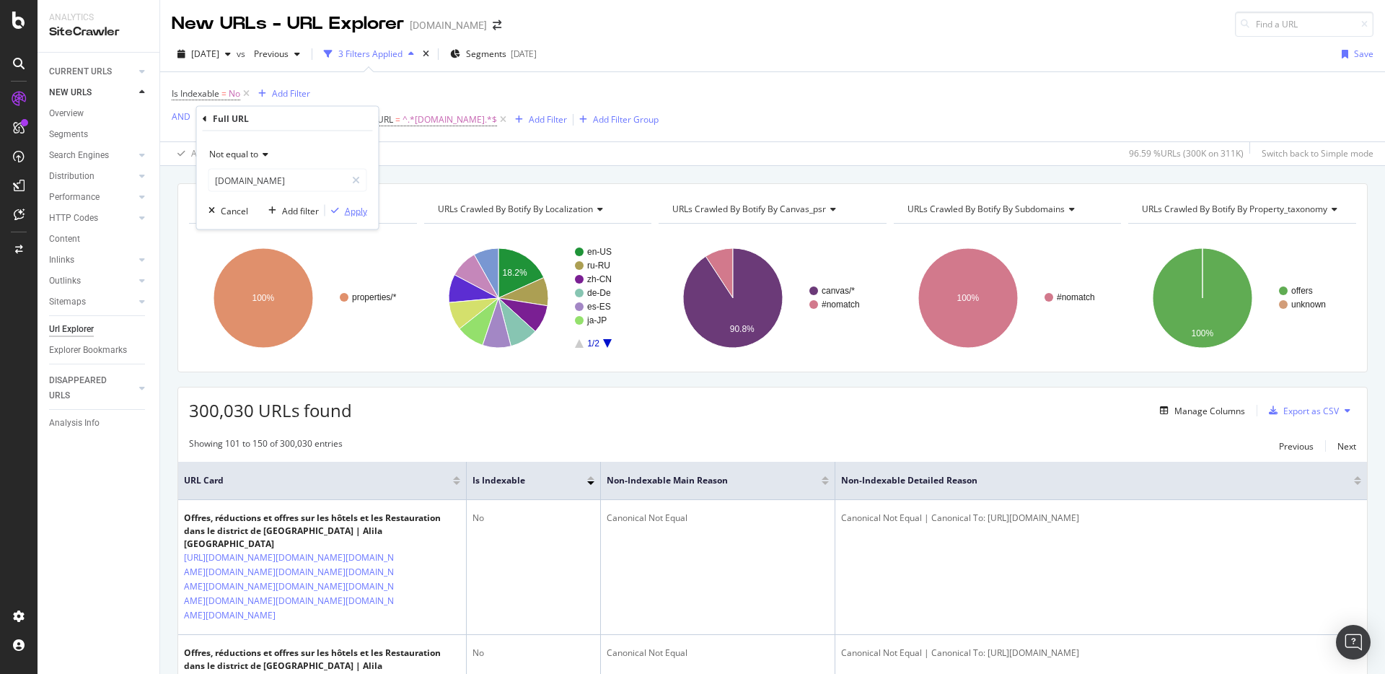
click at [356, 212] on div "Apply" at bounding box center [356, 210] width 22 height 12
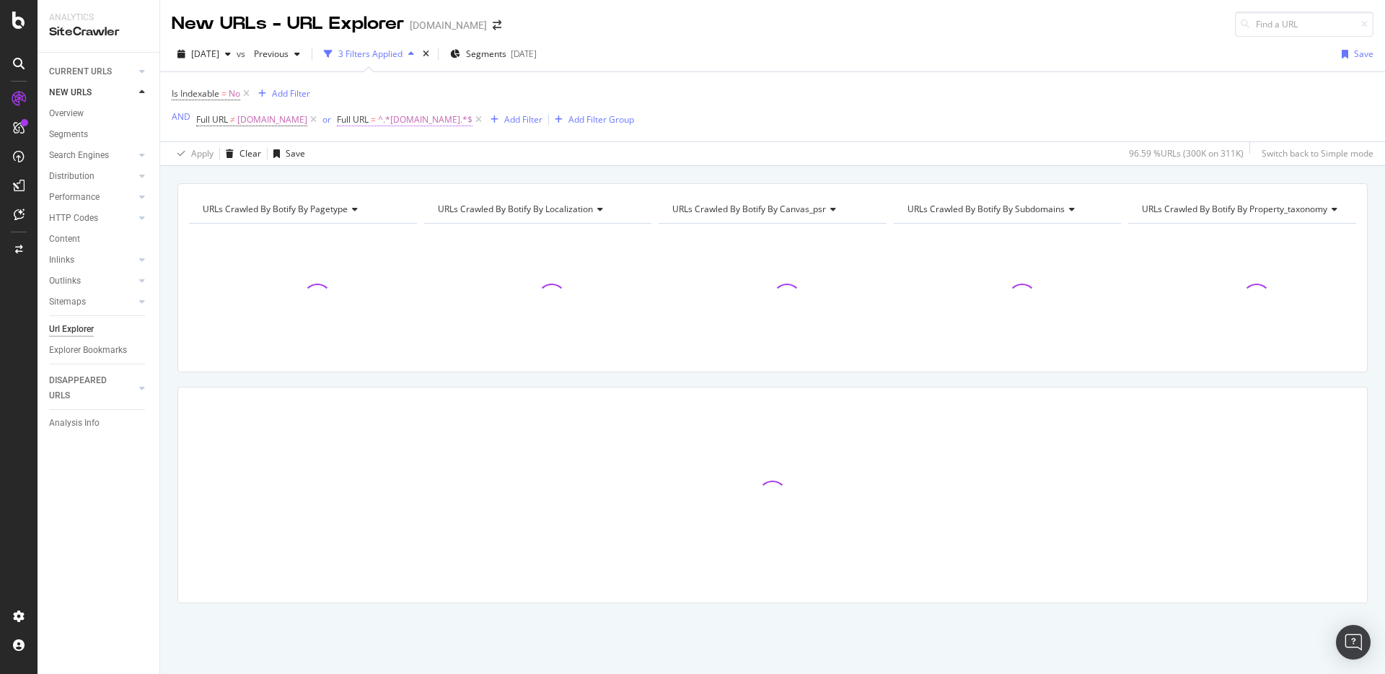
click at [369, 122] on span "Full URL" at bounding box center [353, 119] width 32 height 12
click at [381, 151] on span "Contains" at bounding box center [380, 154] width 35 height 12
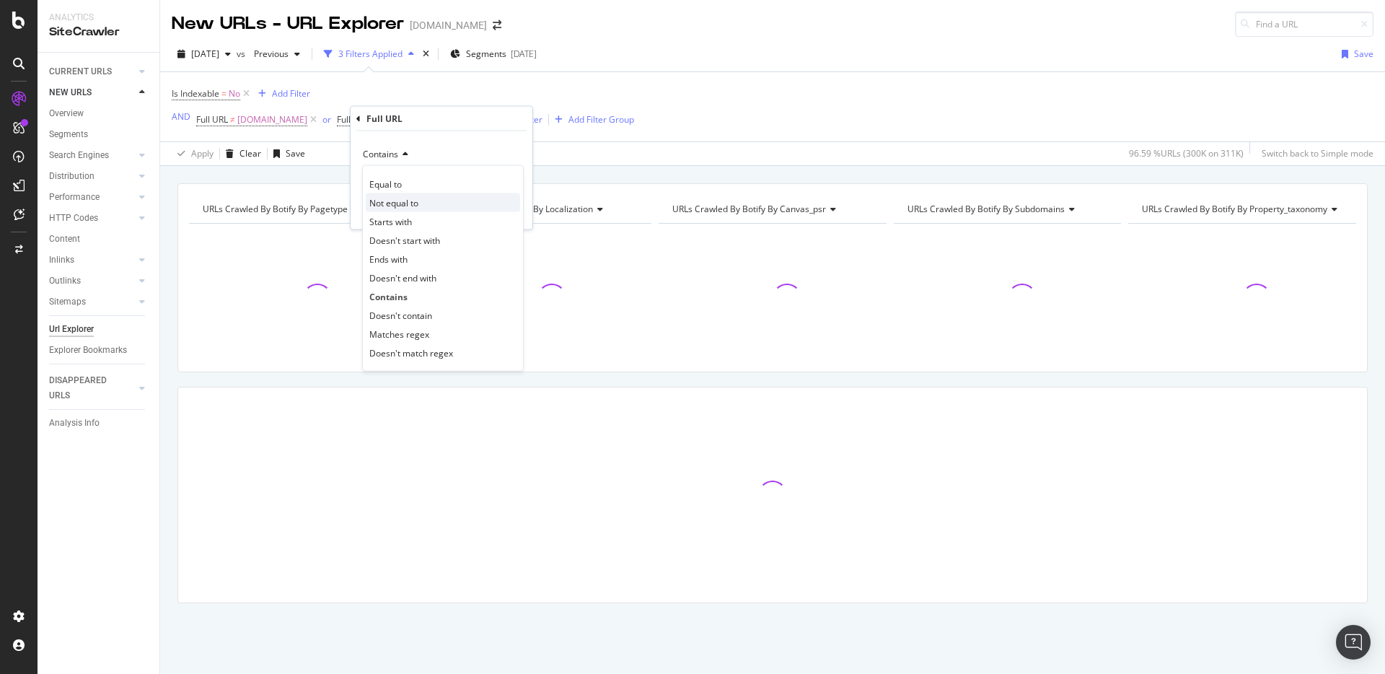
click at [397, 208] on span "Not equal to" at bounding box center [393, 202] width 49 height 12
click at [511, 214] on div "Apply" at bounding box center [509, 210] width 22 height 12
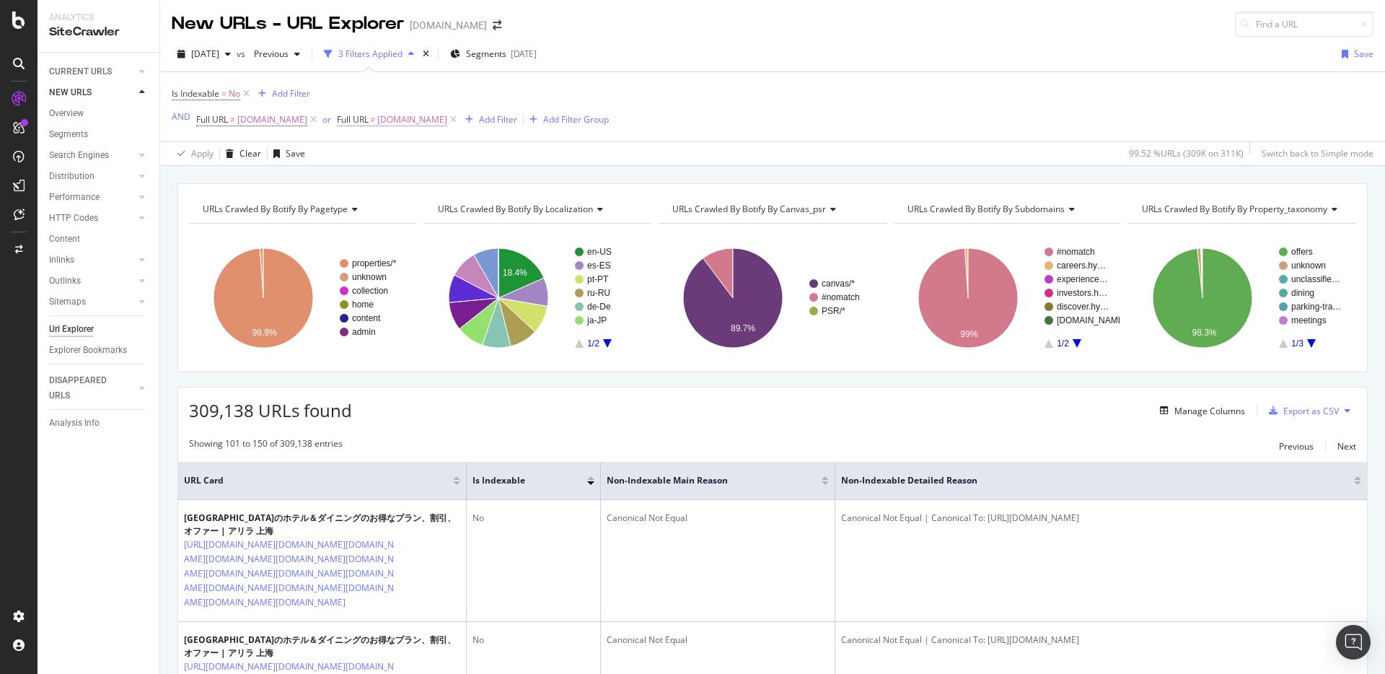
click at [418, 118] on span "[DOMAIN_NAME]" at bounding box center [412, 120] width 70 height 20
click at [397, 156] on span "Not equal to" at bounding box center [387, 154] width 49 height 12
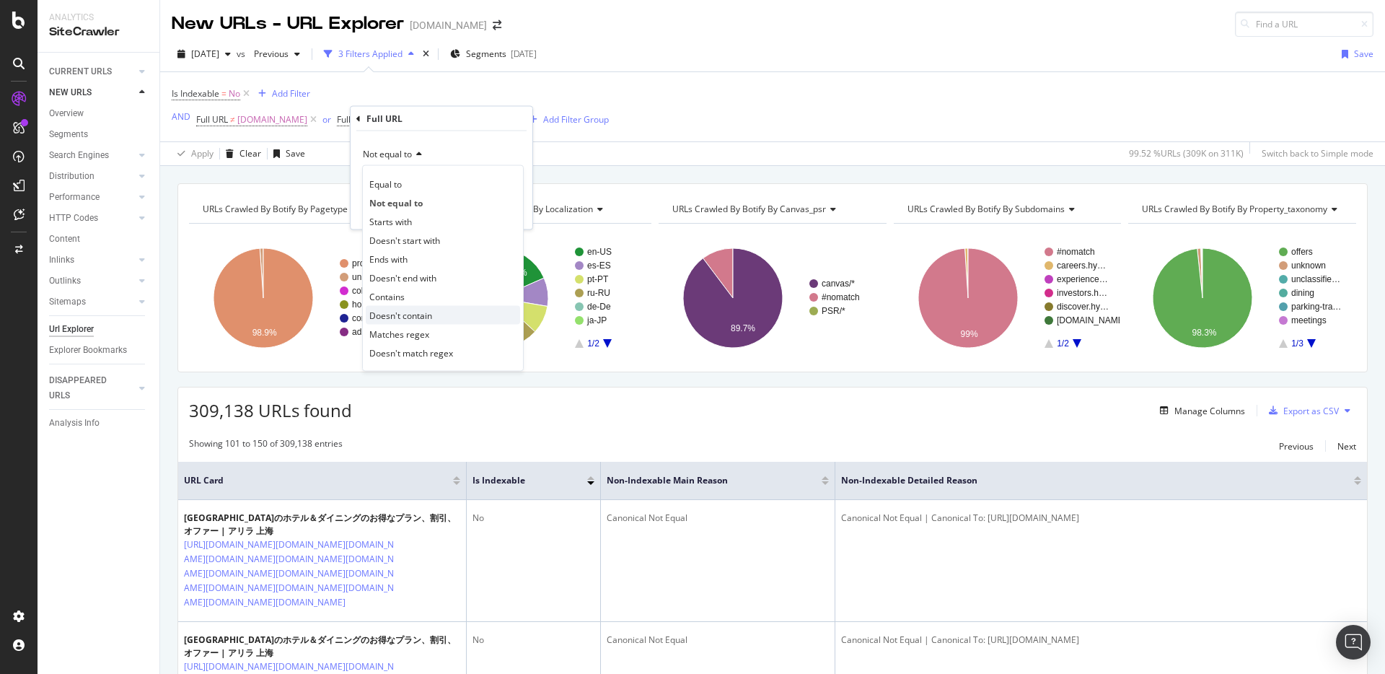
click at [416, 313] on span "Doesn't contain" at bounding box center [400, 315] width 63 height 12
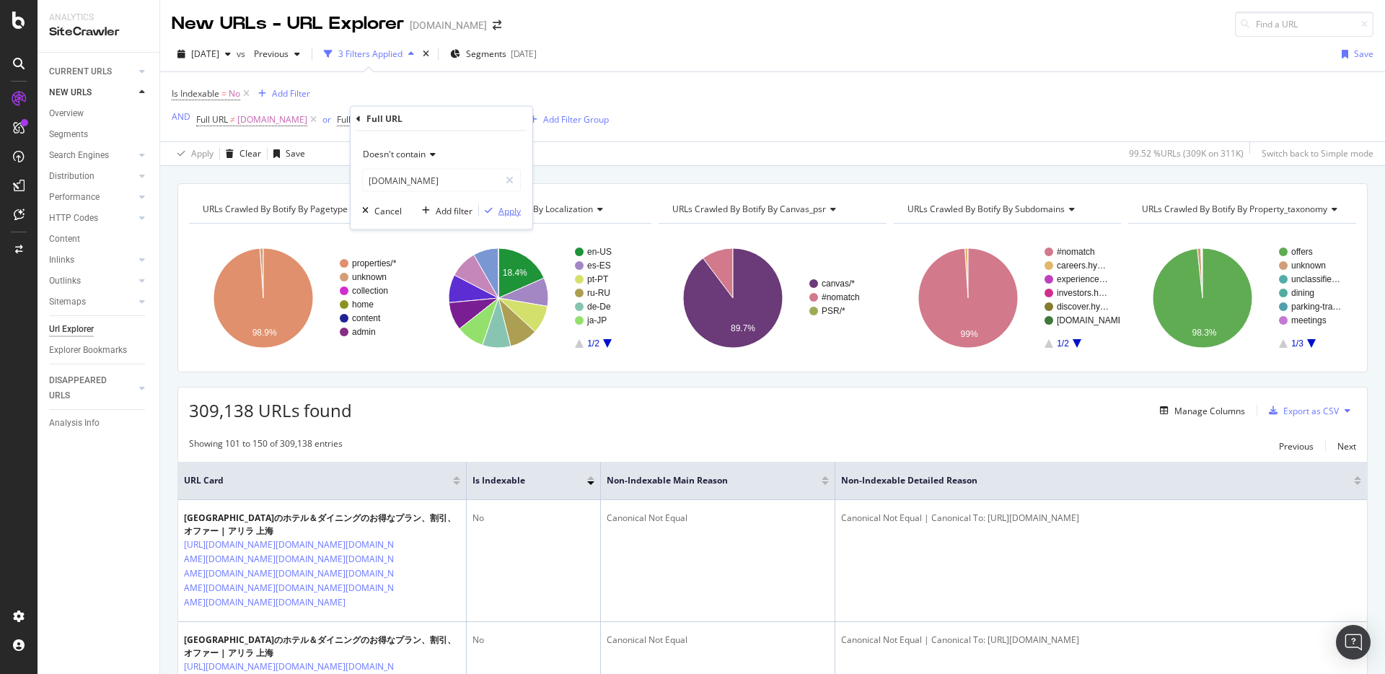
click at [509, 214] on div "Apply" at bounding box center [509, 210] width 22 height 12
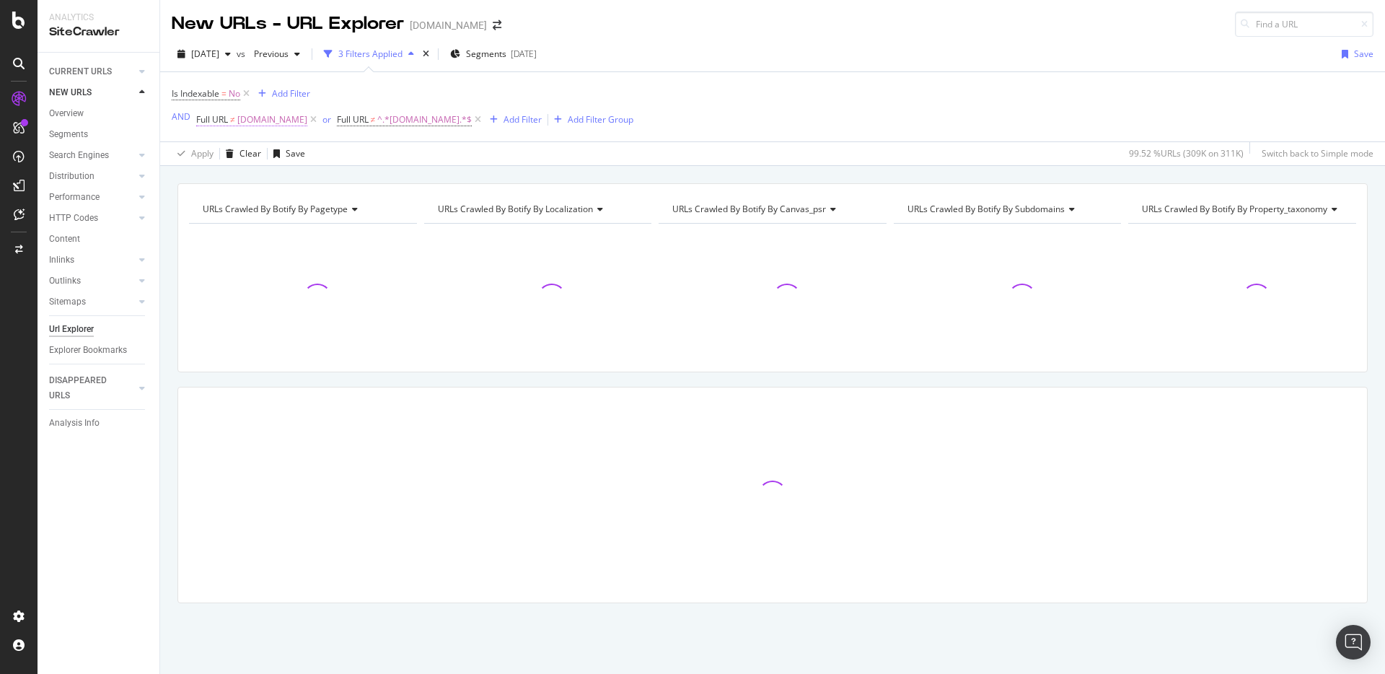
click at [279, 121] on span "[DOMAIN_NAME]" at bounding box center [272, 120] width 70 height 20
click at [263, 161] on div "Not equal to" at bounding box center [287, 154] width 159 height 23
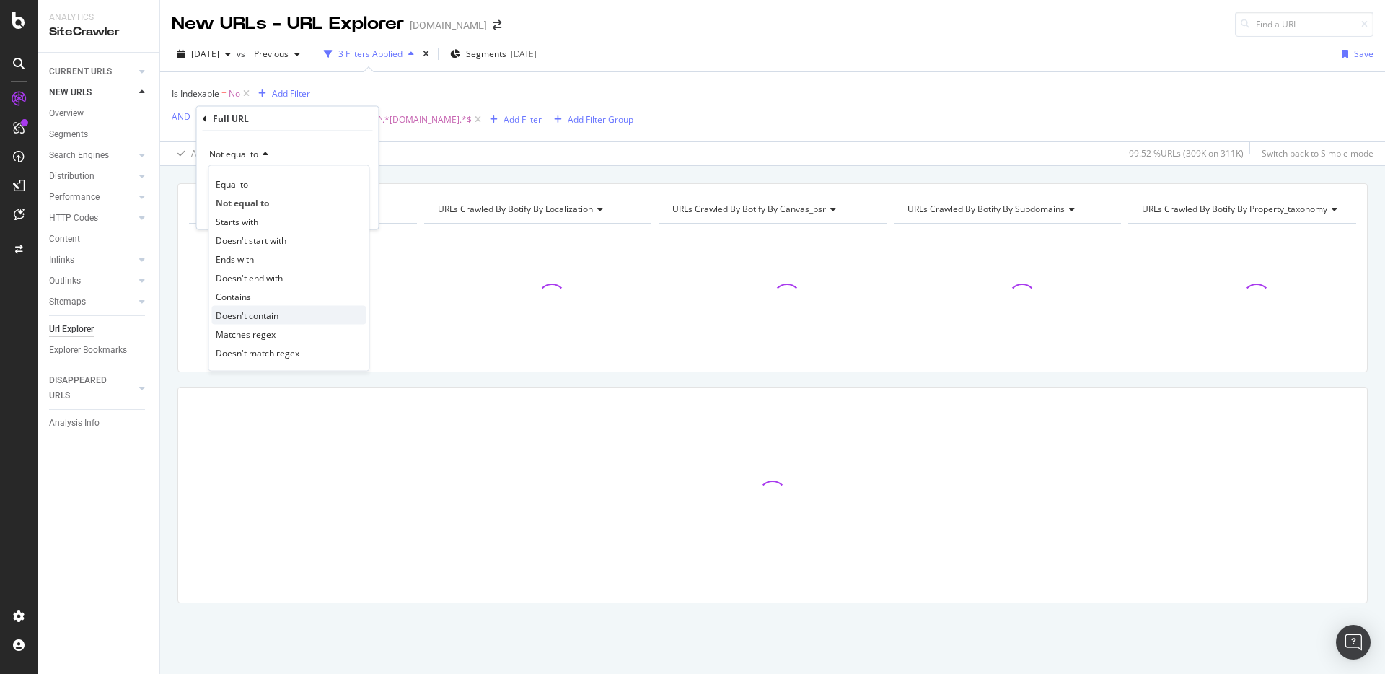
click at [283, 311] on div "Doesn't contain" at bounding box center [289, 315] width 154 height 19
click at [356, 215] on div "Apply" at bounding box center [356, 210] width 22 height 12
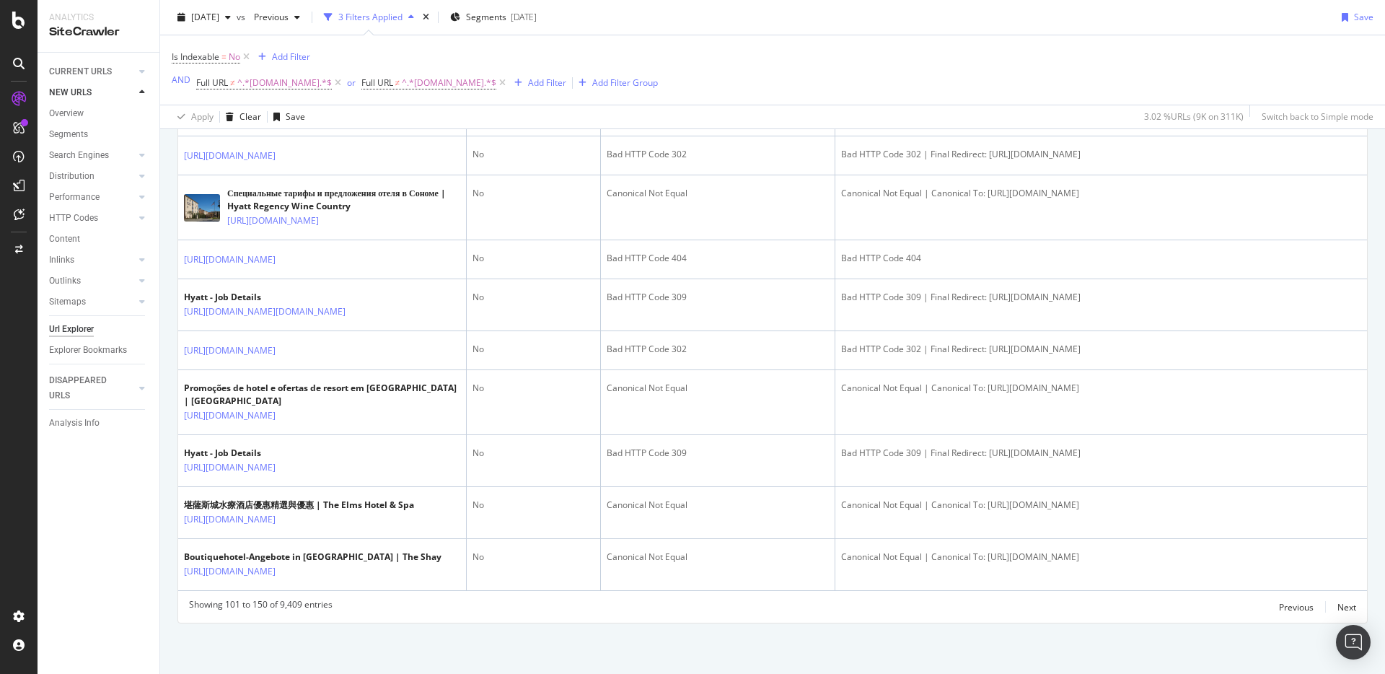
scroll to position [2831, 0]
click at [118, 433] on div "Analysis Info" at bounding box center [104, 423] width 110 height 21
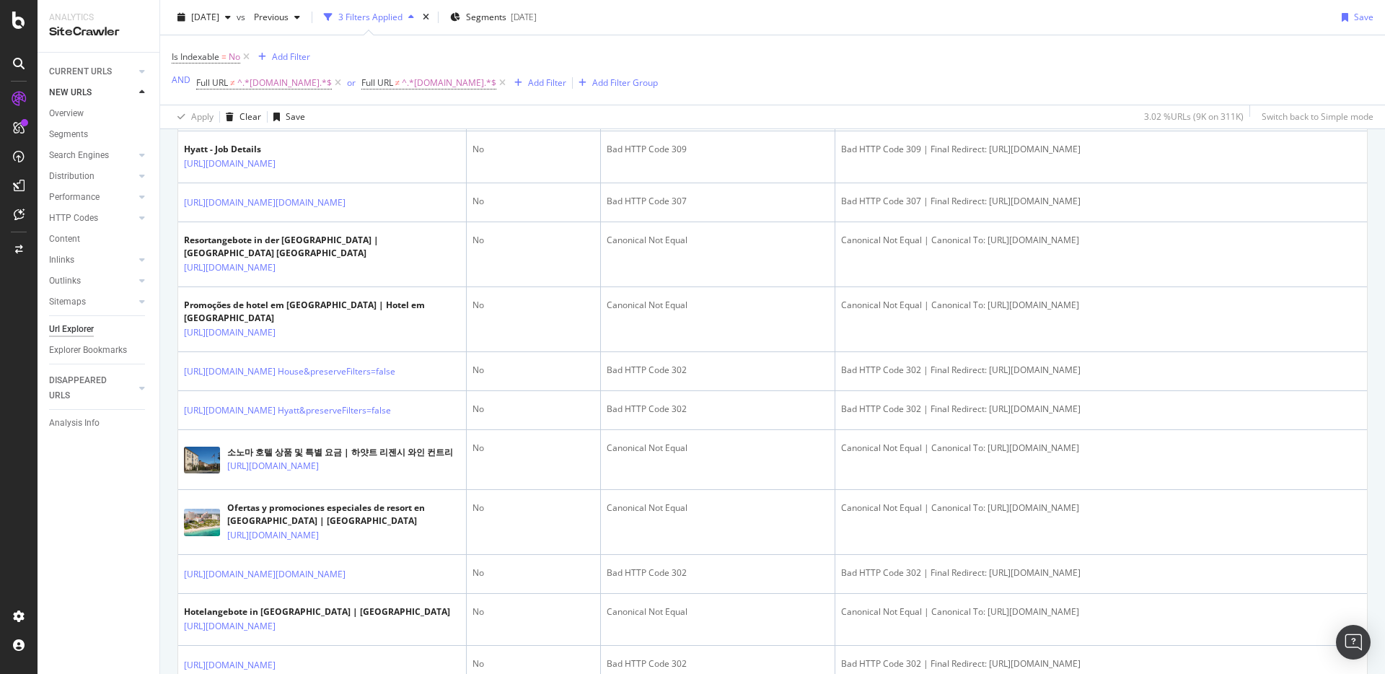
scroll to position [0, 0]
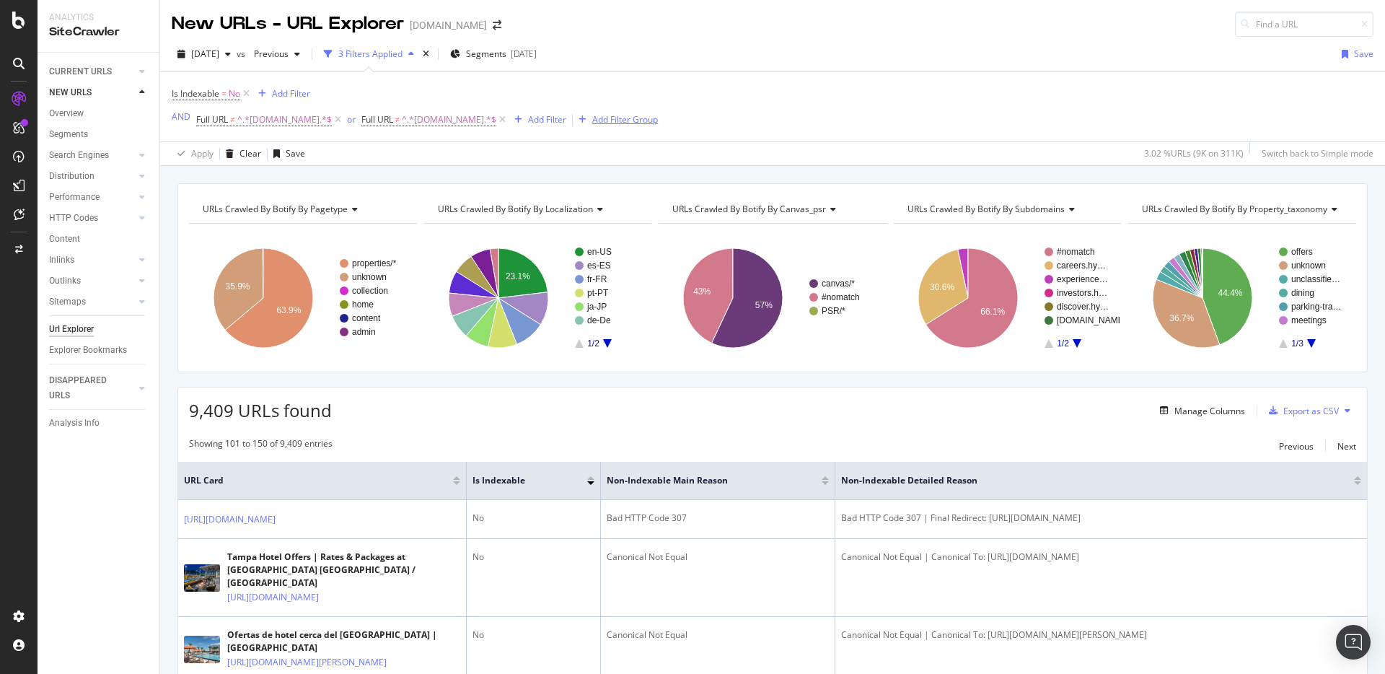
click at [658, 118] on div "Add Filter Group" at bounding box center [625, 119] width 66 height 12
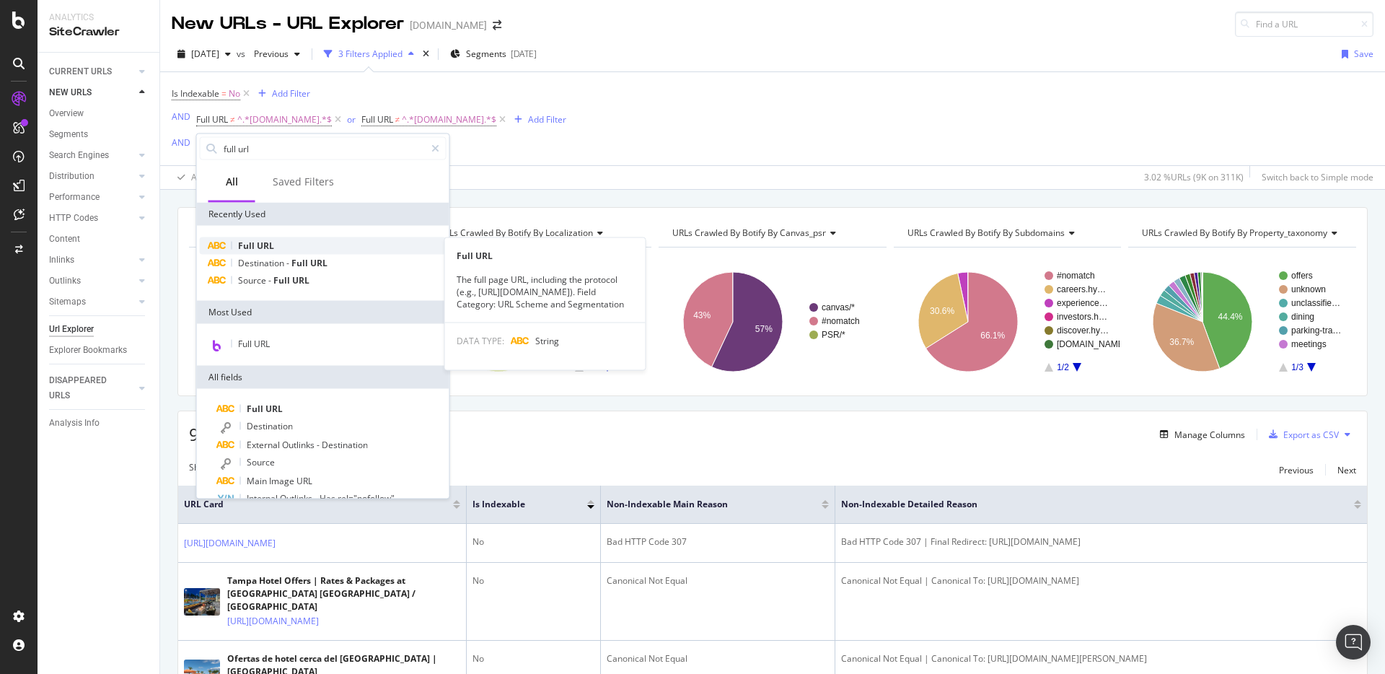
click at [254, 244] on span "Full" at bounding box center [247, 245] width 19 height 12
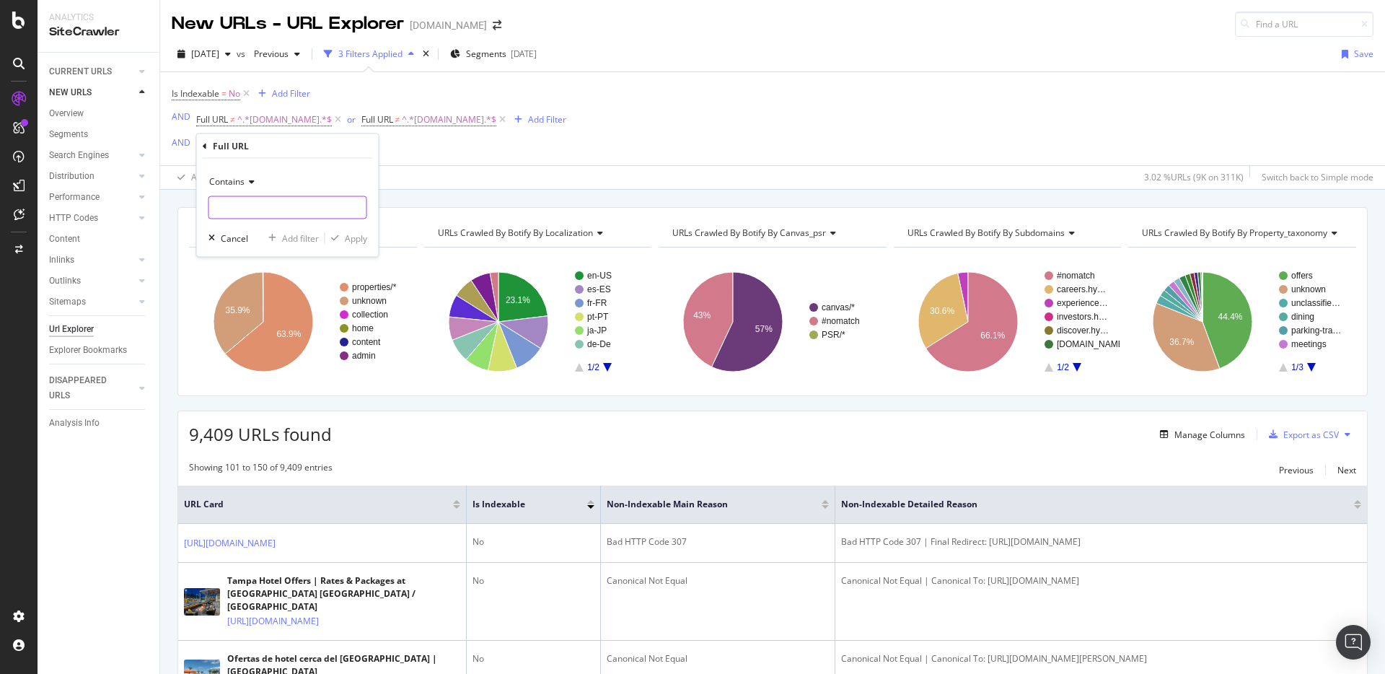
click at [269, 208] on input "text" at bounding box center [287, 207] width 157 height 23
type input "/offers/"
click at [345, 234] on div "Apply" at bounding box center [356, 238] width 22 height 12
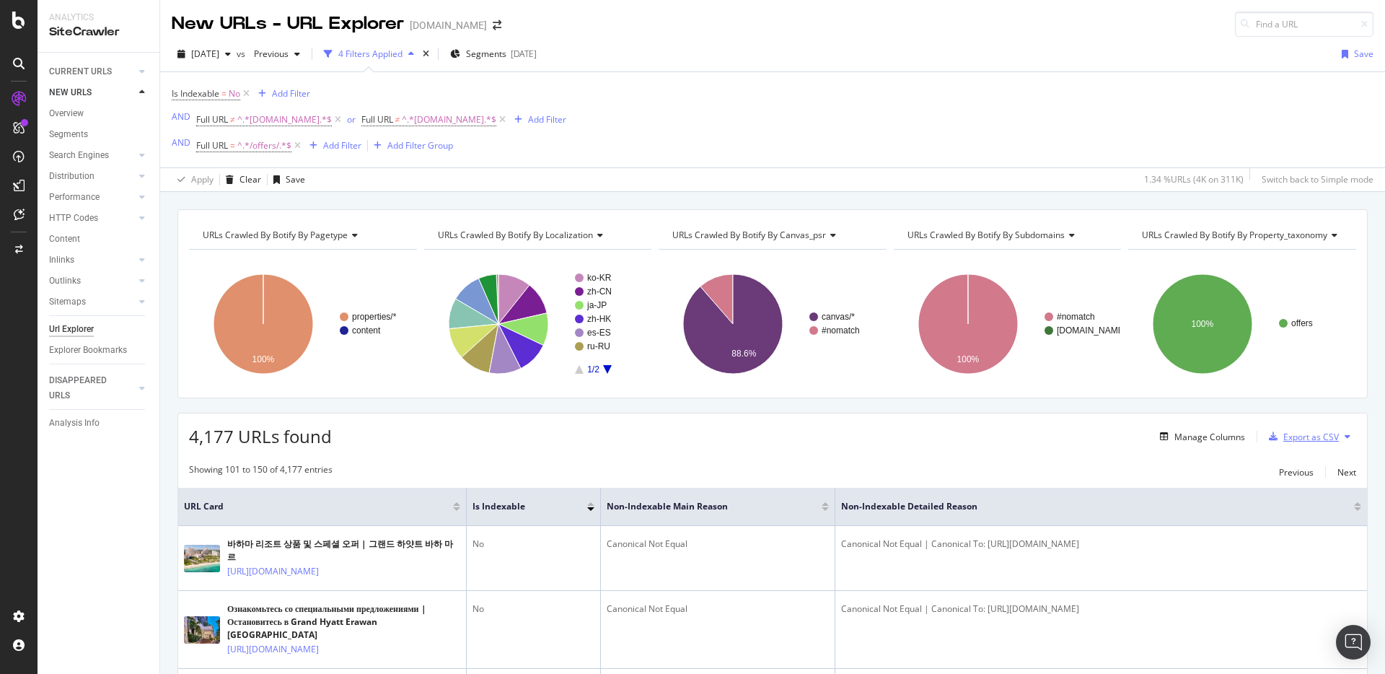
scroll to position [377, 0]
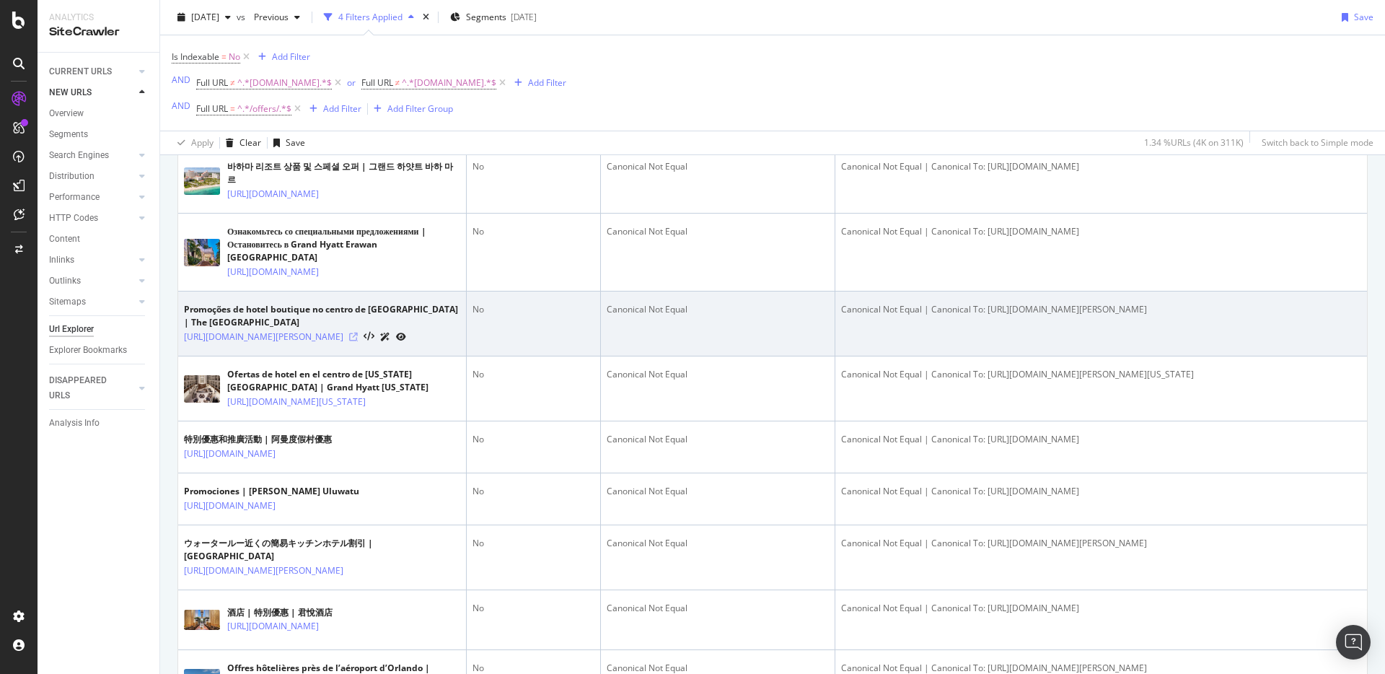
click at [358, 341] on icon at bounding box center [353, 337] width 9 height 9
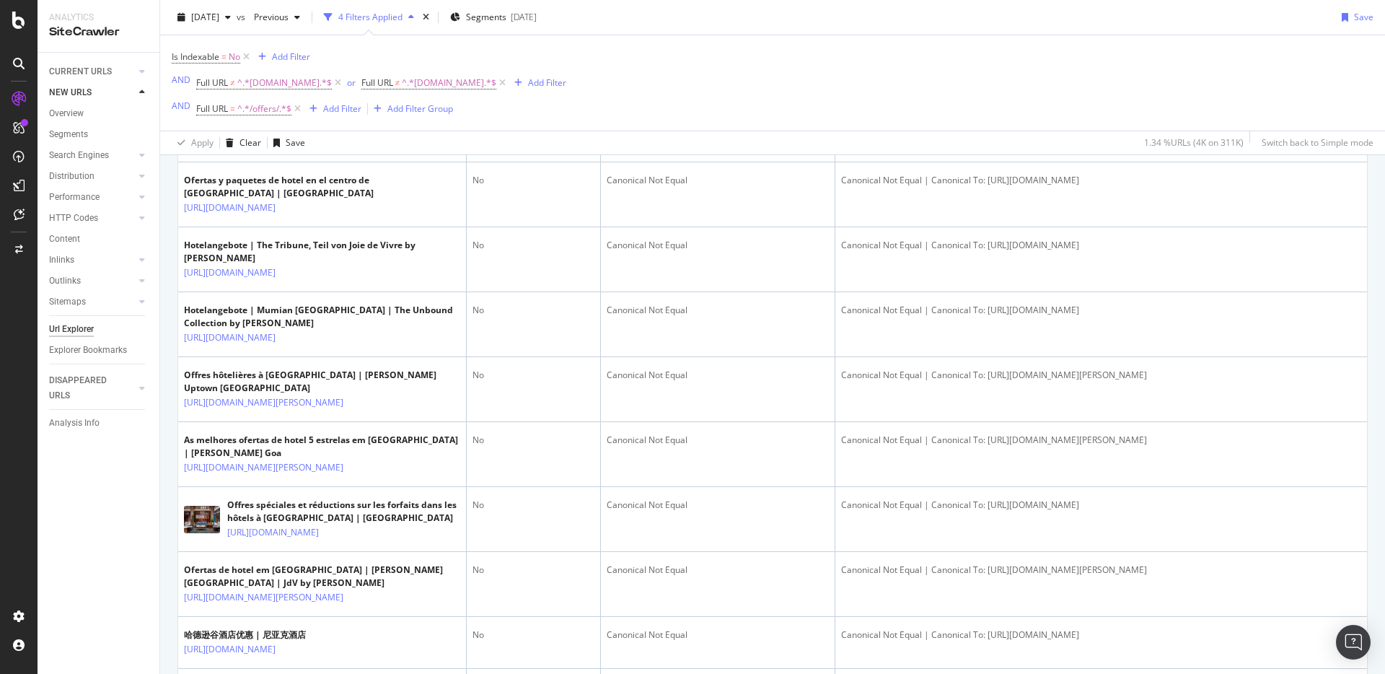
scroll to position [1222, 0]
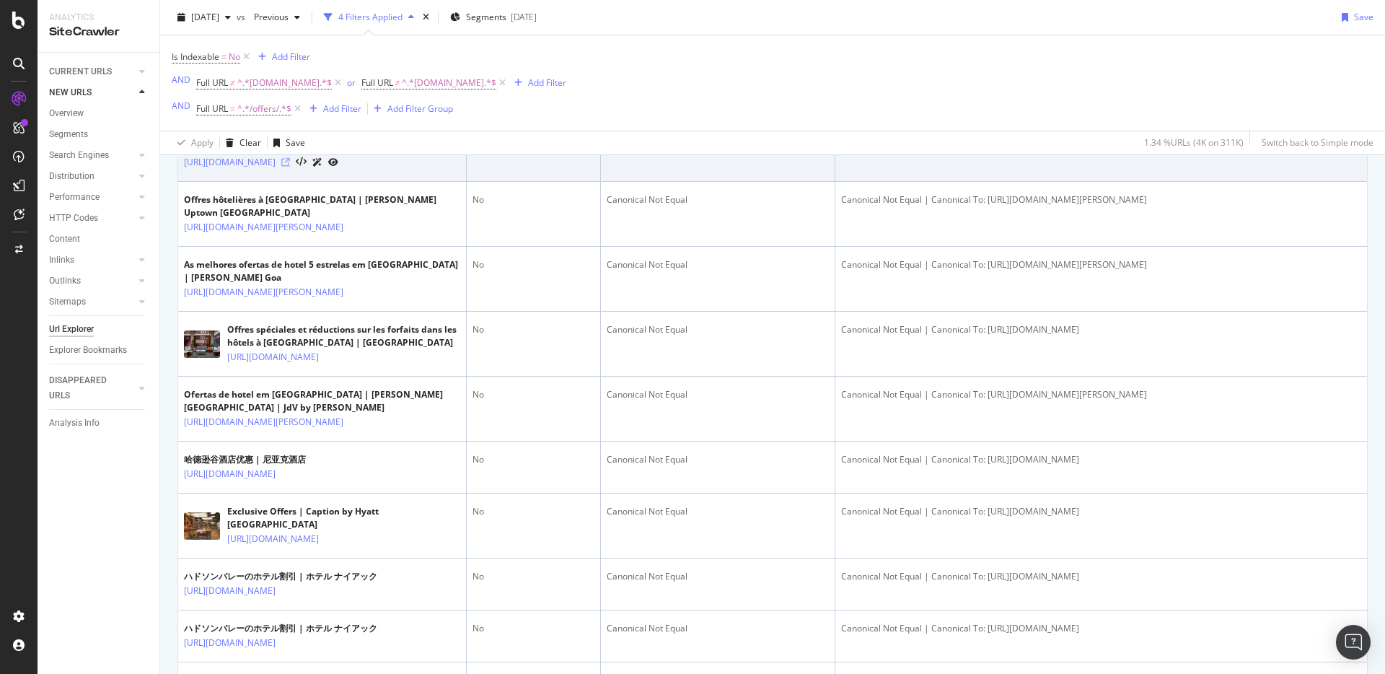
click at [290, 167] on icon at bounding box center [285, 162] width 9 height 9
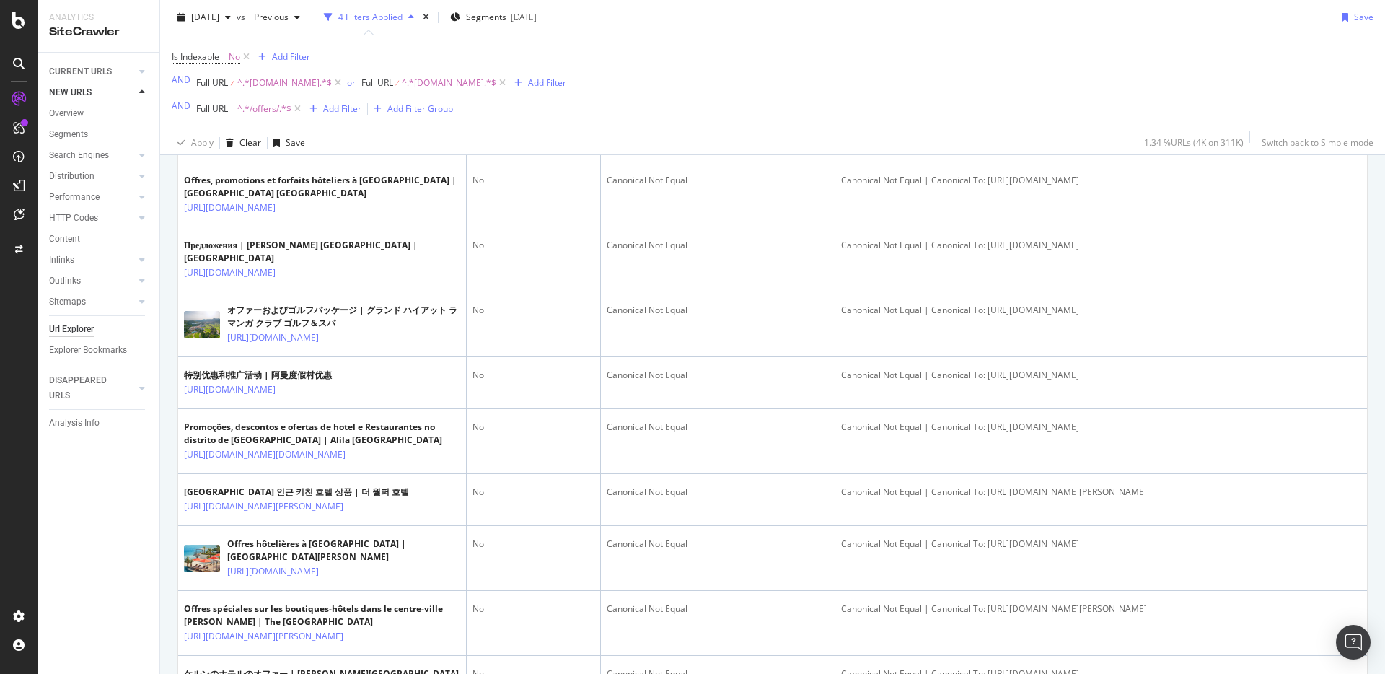
scroll to position [2110, 0]
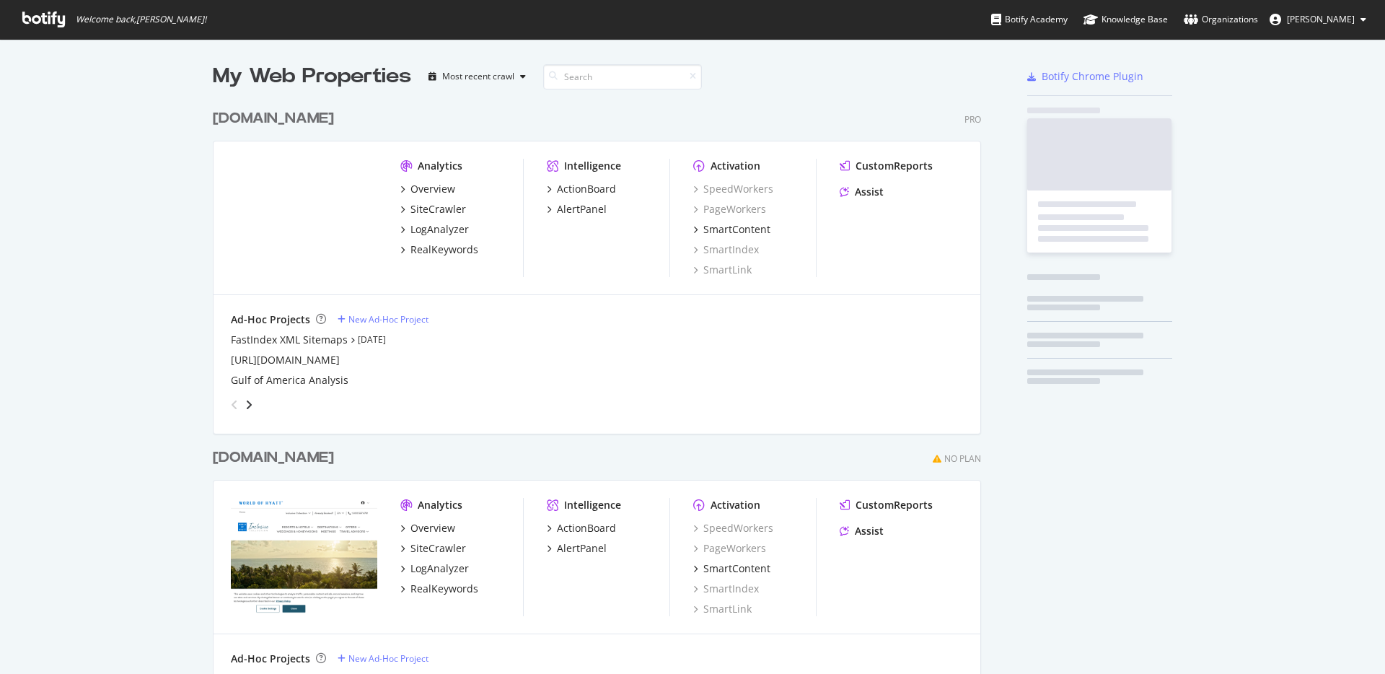
scroll to position [833, 769]
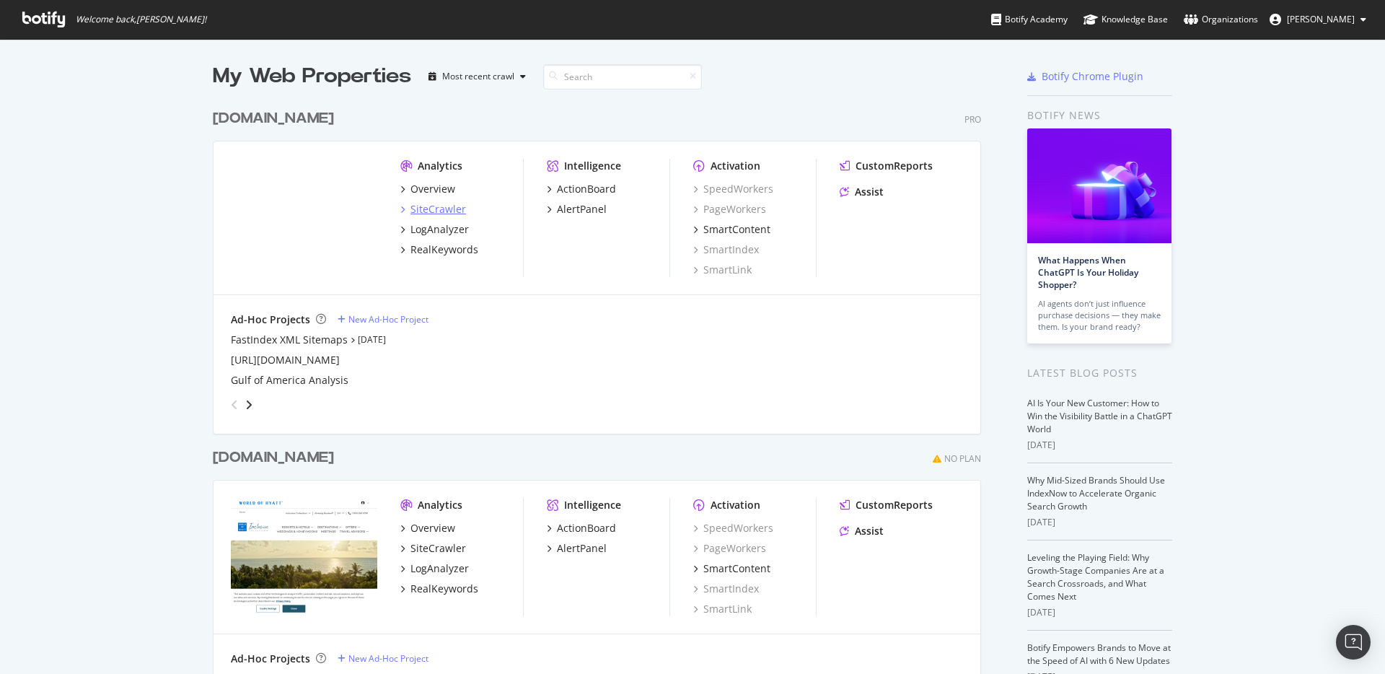
click at [415, 208] on div "SiteCrawler" at bounding box center [438, 209] width 56 height 14
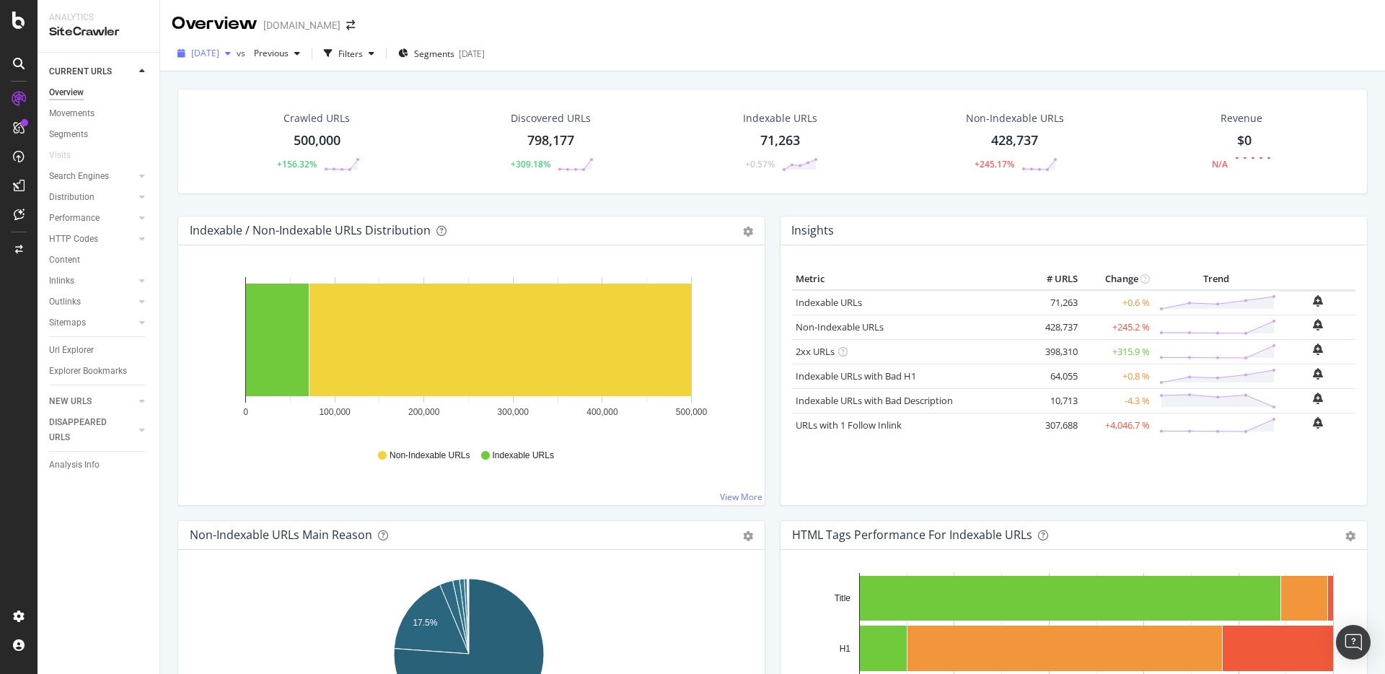
click at [219, 50] on span "[DATE]" at bounding box center [205, 53] width 28 height 12
click at [240, 190] on div "2024 Feb. 28th" at bounding box center [231, 185] width 77 height 13
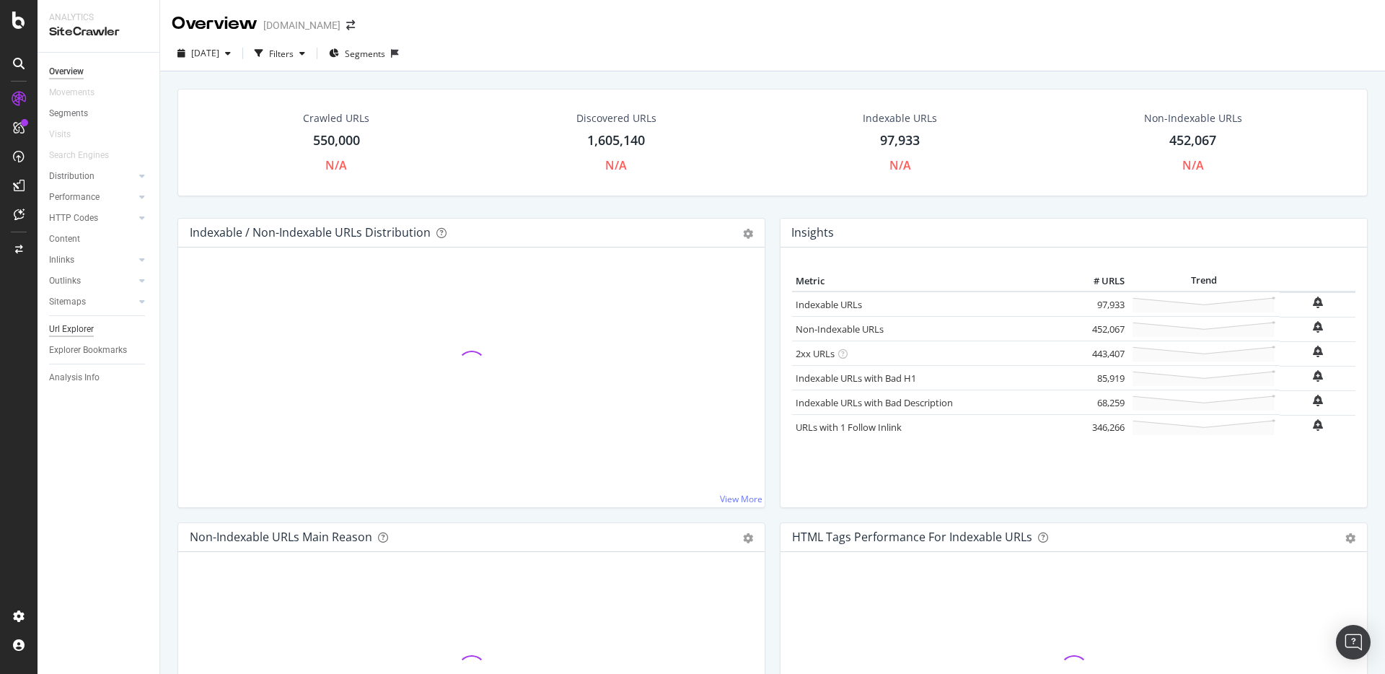
click at [78, 325] on div "Url Explorer" at bounding box center [71, 329] width 45 height 15
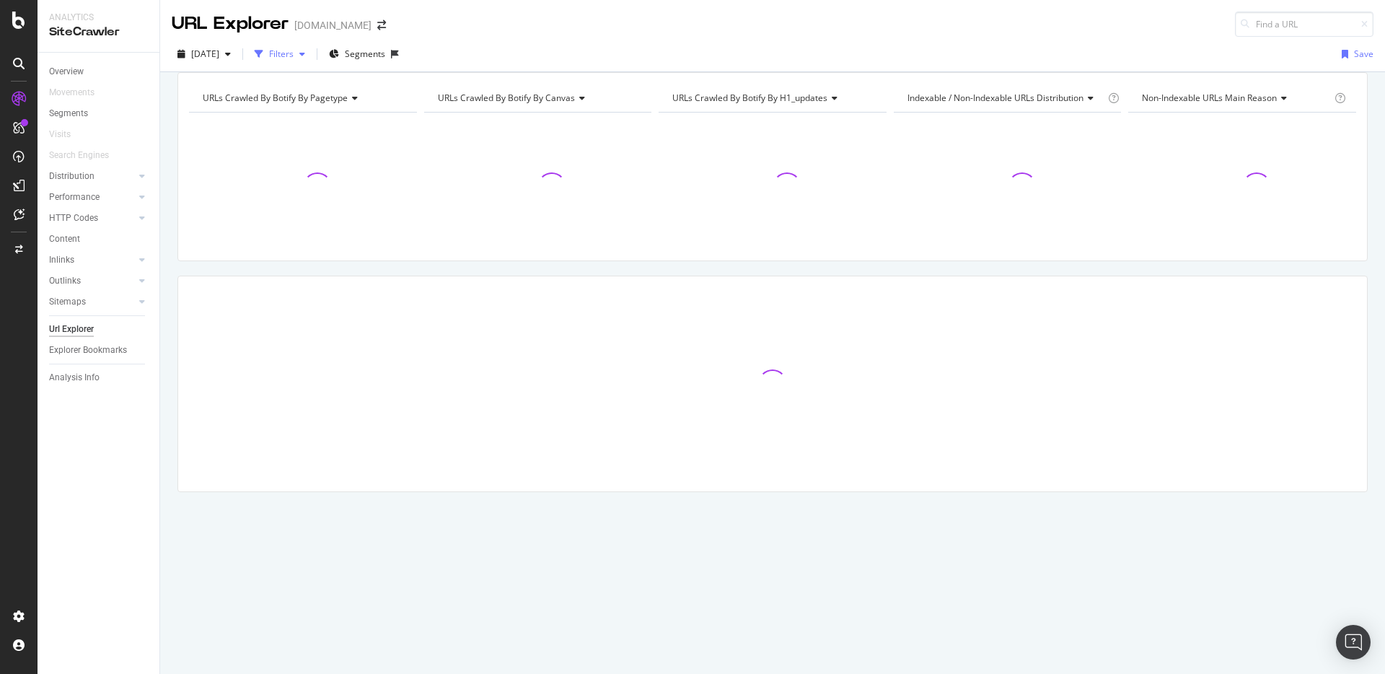
click at [305, 58] on icon "button" at bounding box center [302, 54] width 6 height 9
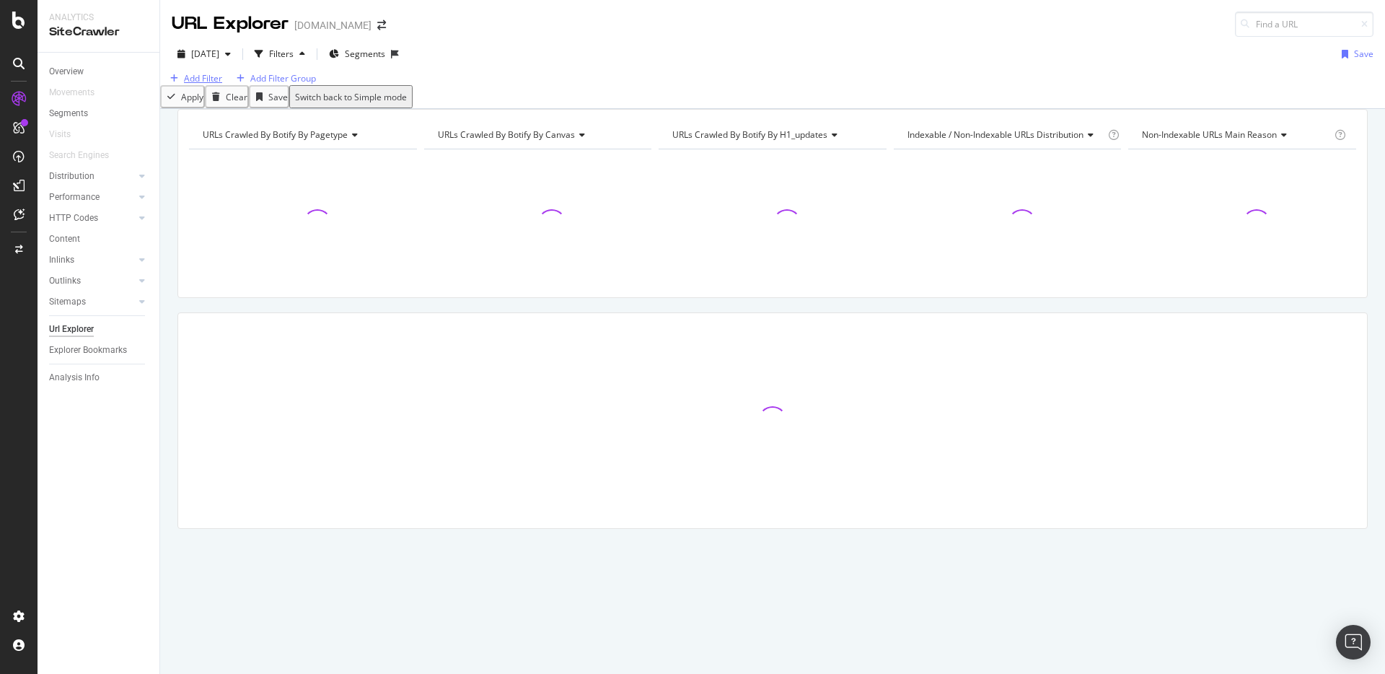
click at [222, 84] on div "Add Filter" at bounding box center [203, 78] width 38 height 12
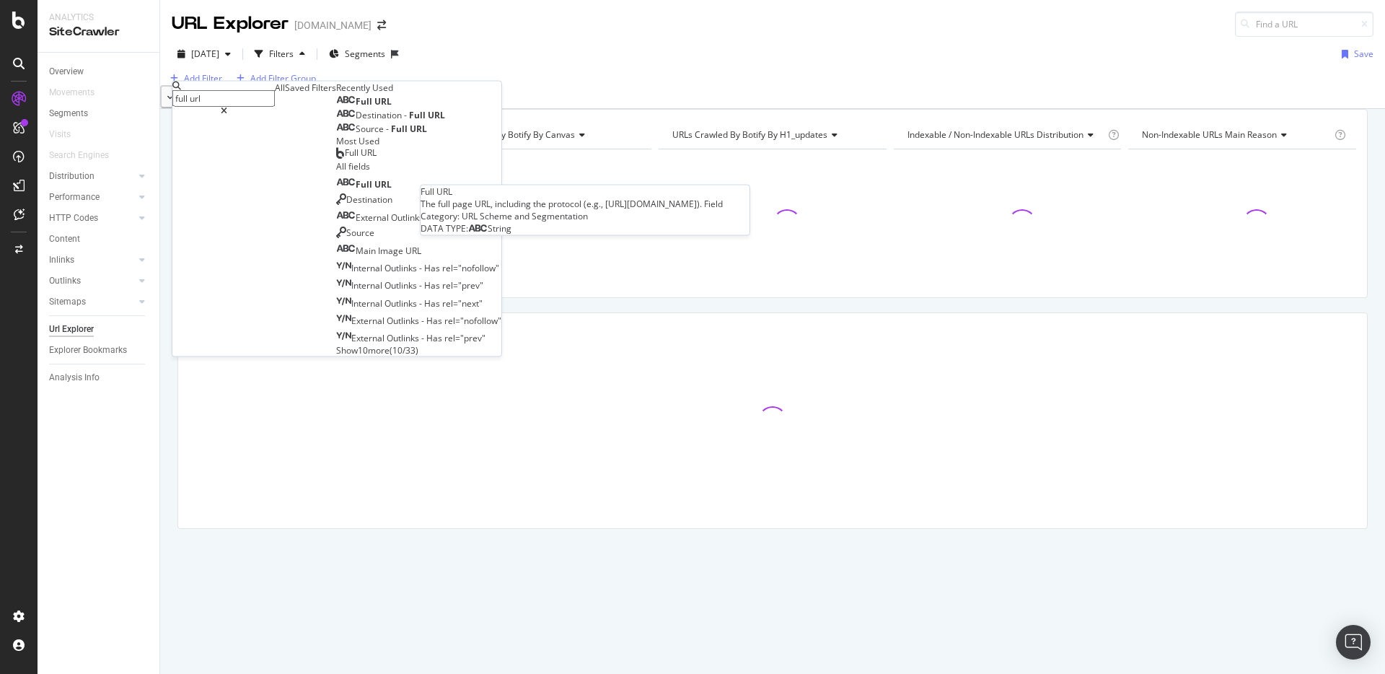
type input "full url"
click at [336, 107] on div "Full URL" at bounding box center [364, 102] width 56 height 12
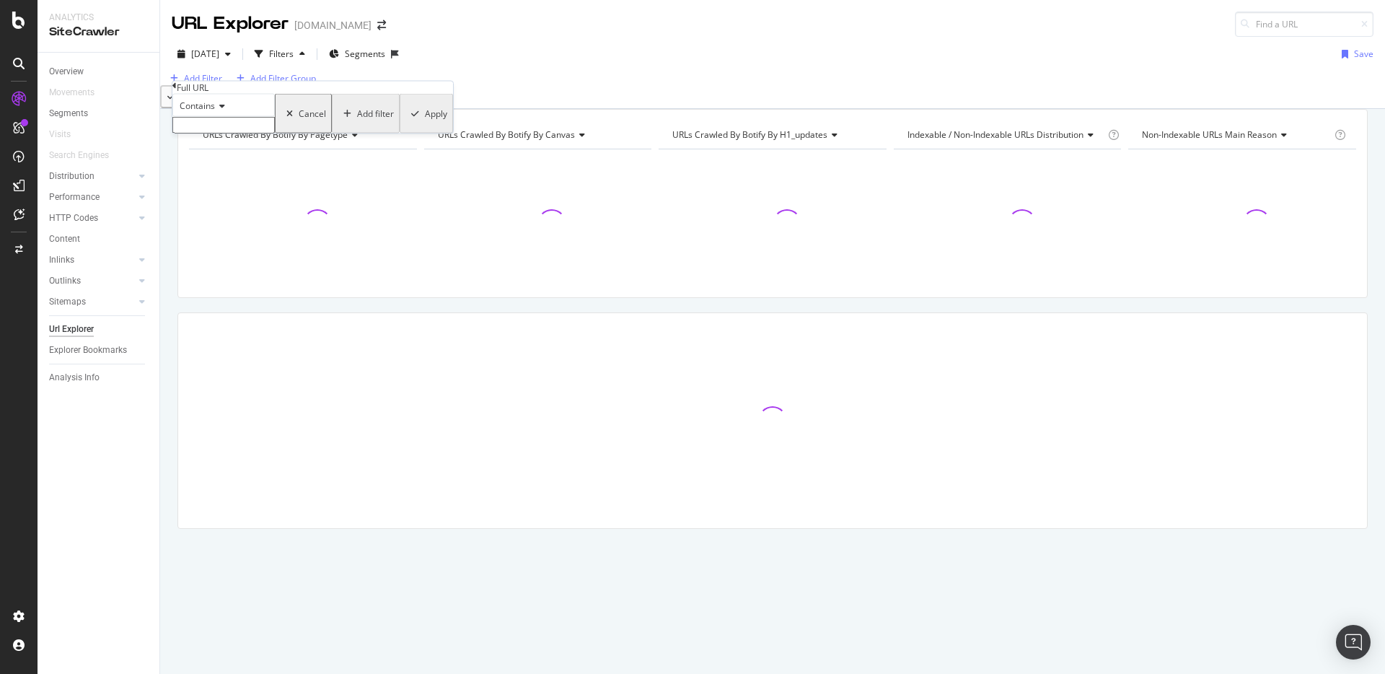
click at [263, 133] on input "text" at bounding box center [223, 125] width 102 height 17
paste input "[URL][DOMAIN_NAME]"
type input "[URL][DOMAIN_NAME]"
click at [423, 124] on div "Apply" at bounding box center [434, 118] width 22 height 12
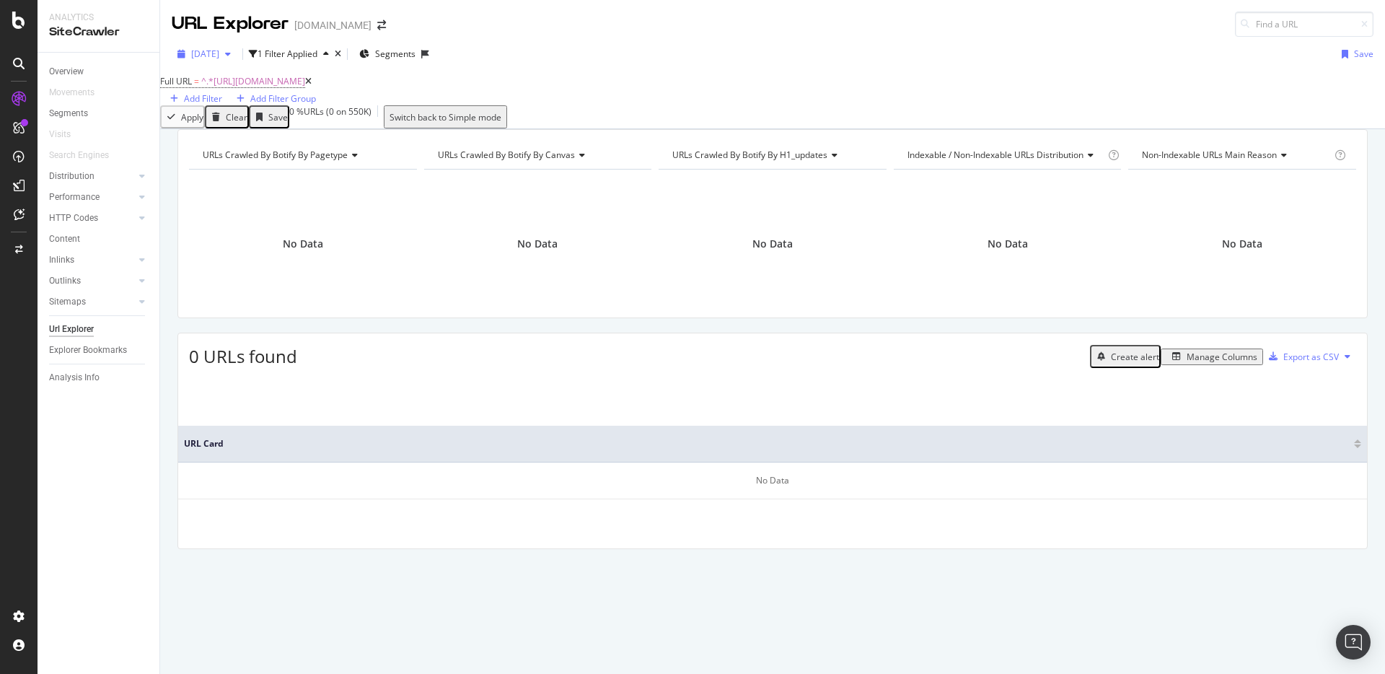
click at [215, 58] on span "2024 Feb. 28th" at bounding box center [205, 54] width 28 height 12
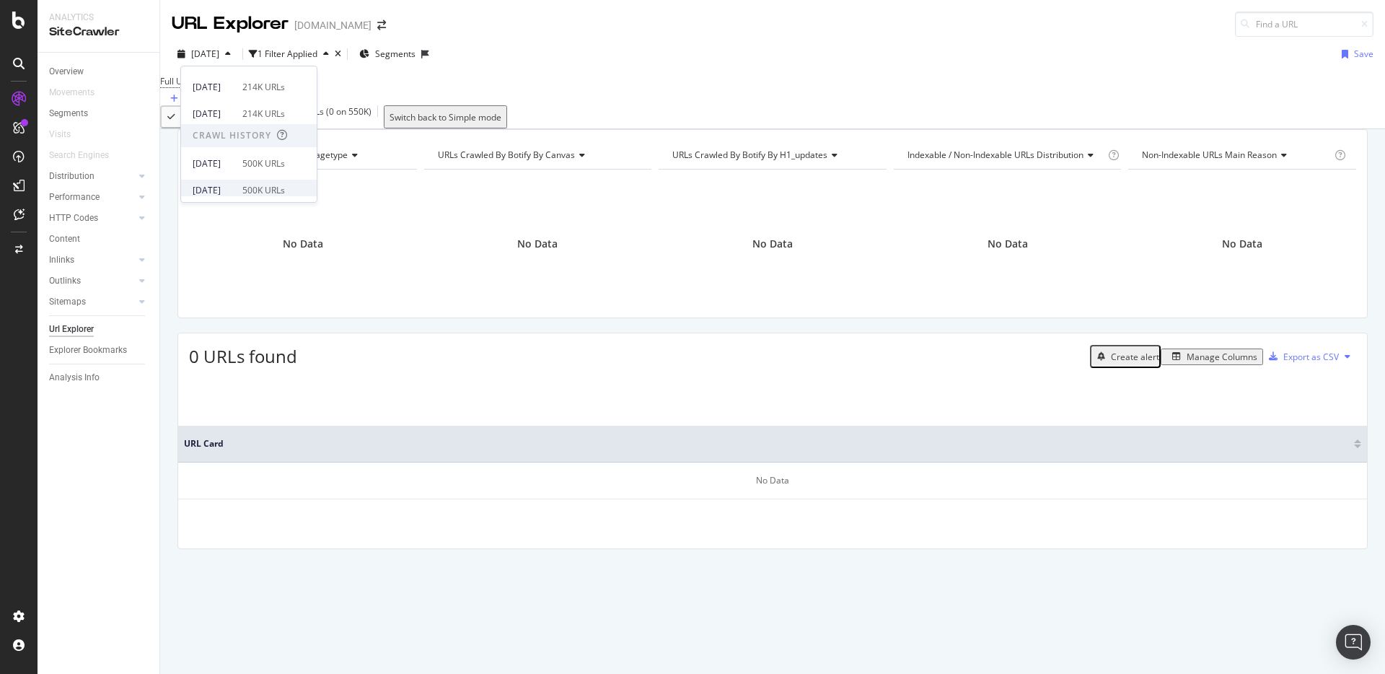
click at [234, 188] on div "2025 Apr. 29th" at bounding box center [213, 190] width 41 height 13
